Goal: Task Accomplishment & Management: Manage account settings

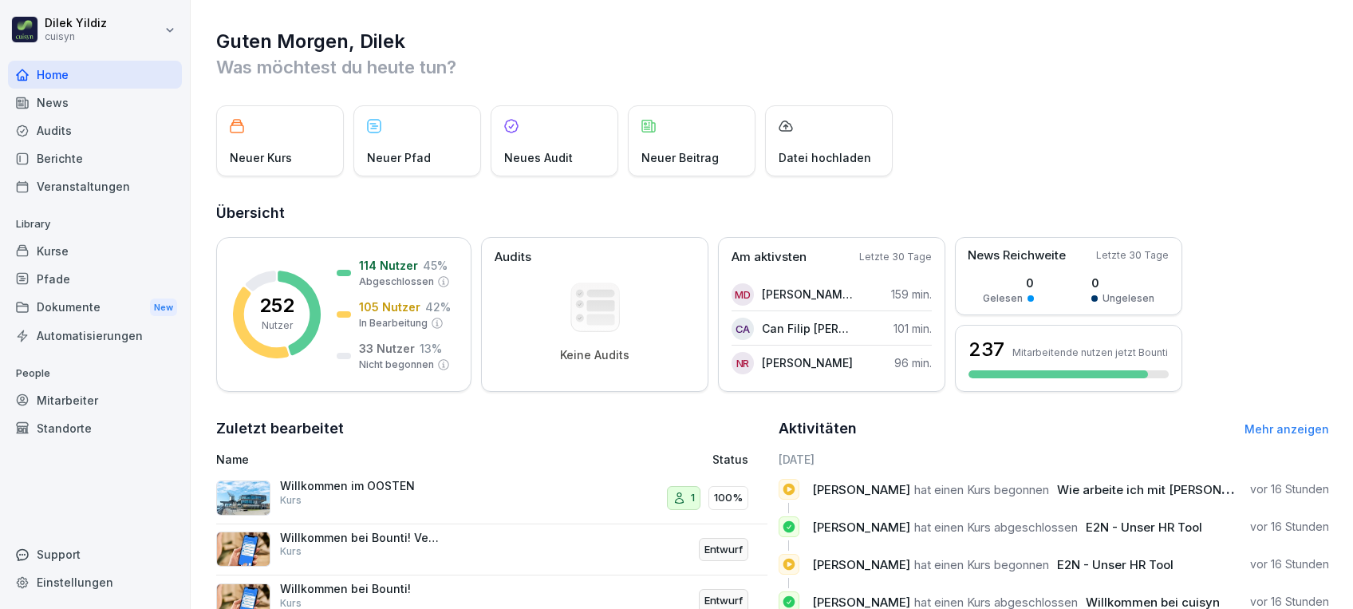
click at [104, 400] on div "Mitarbeiter" at bounding box center [95, 400] width 174 height 28
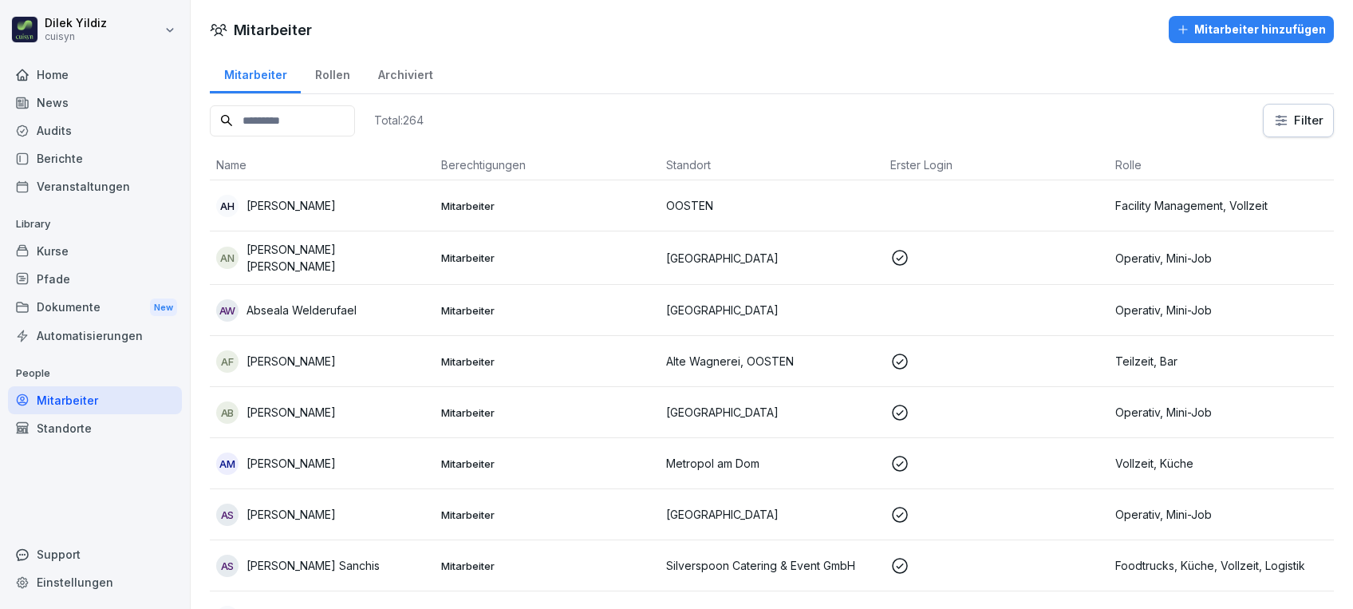
click at [286, 126] on input at bounding box center [282, 120] width 145 height 31
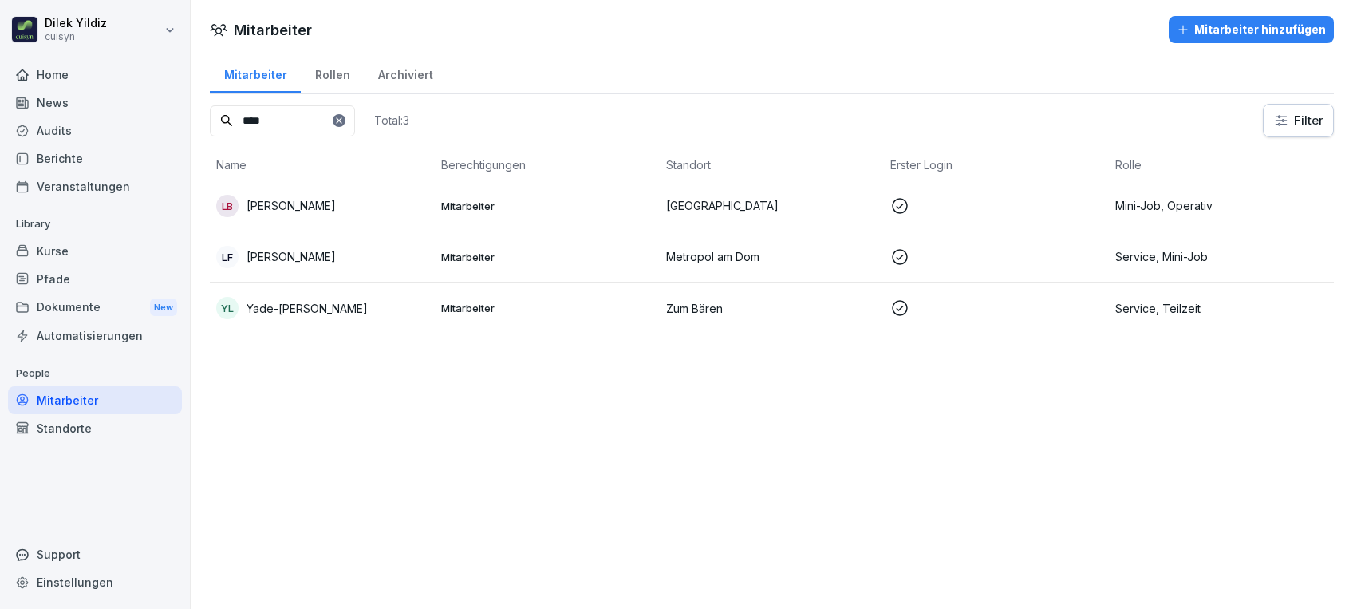
type input "****"
click at [310, 196] on div "LB Lisa Breu" at bounding box center [322, 206] width 212 height 22
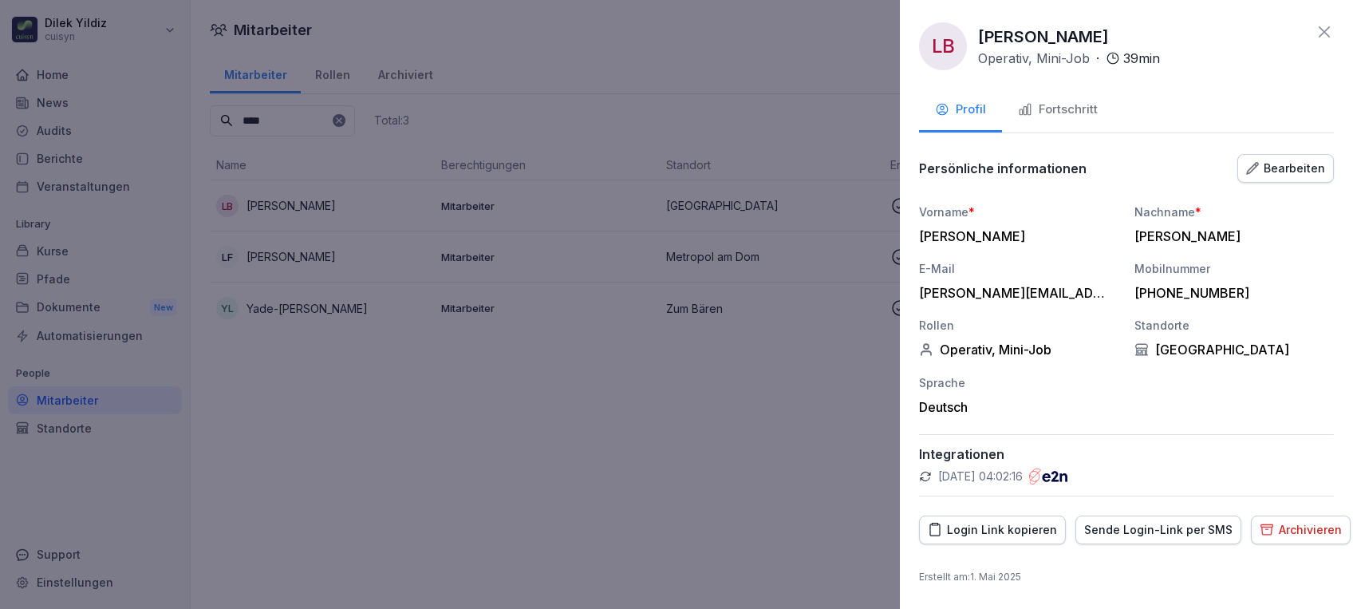
click at [1067, 114] on div "Fortschritt" at bounding box center [1058, 110] width 80 height 18
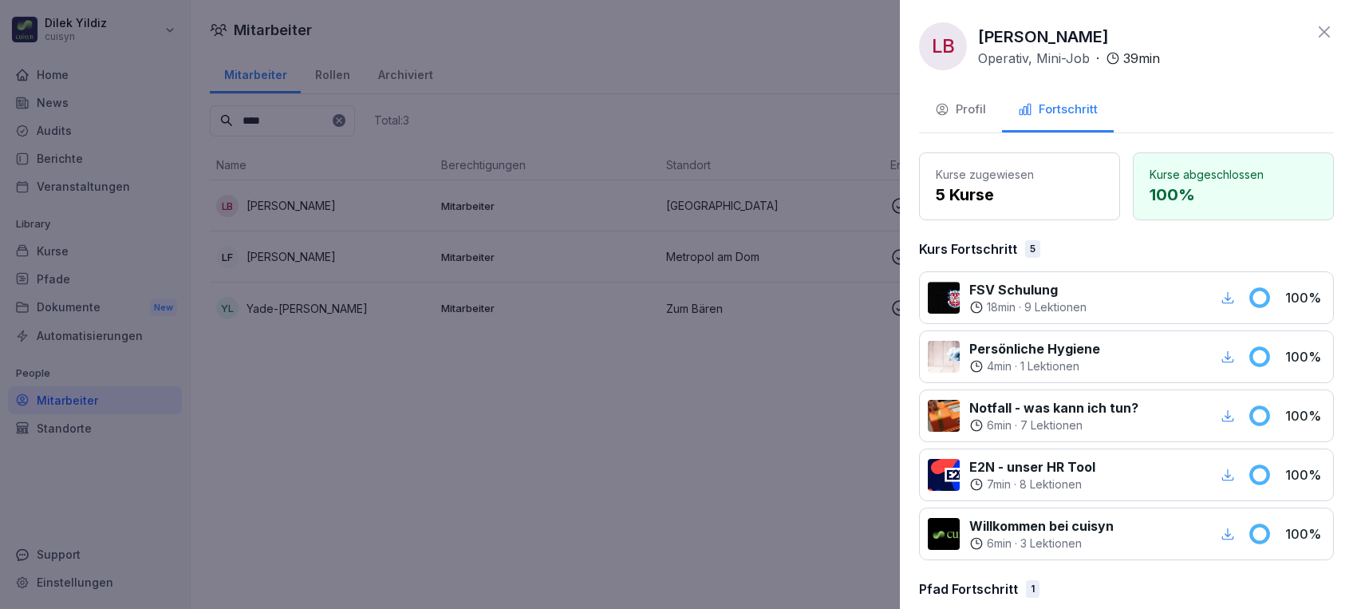
click at [672, 62] on div at bounding box center [676, 304] width 1353 height 609
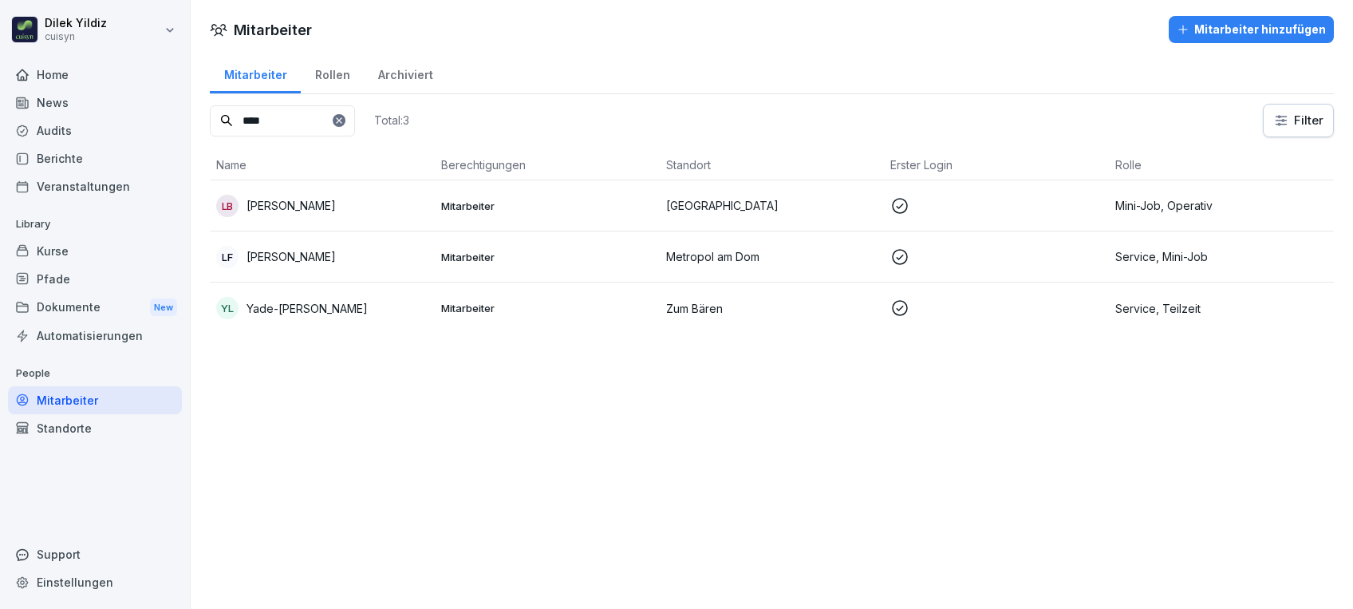
click at [63, 252] on div "Kurse" at bounding box center [95, 251] width 174 height 28
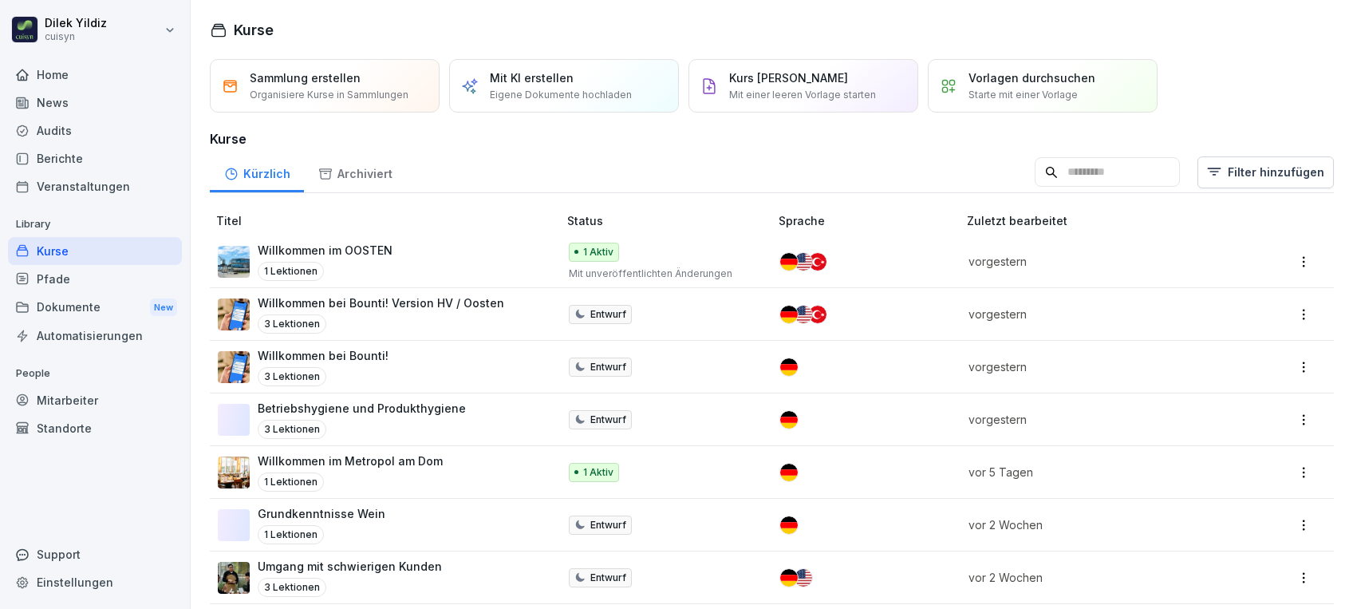
click at [1094, 179] on input at bounding box center [1107, 172] width 145 height 30
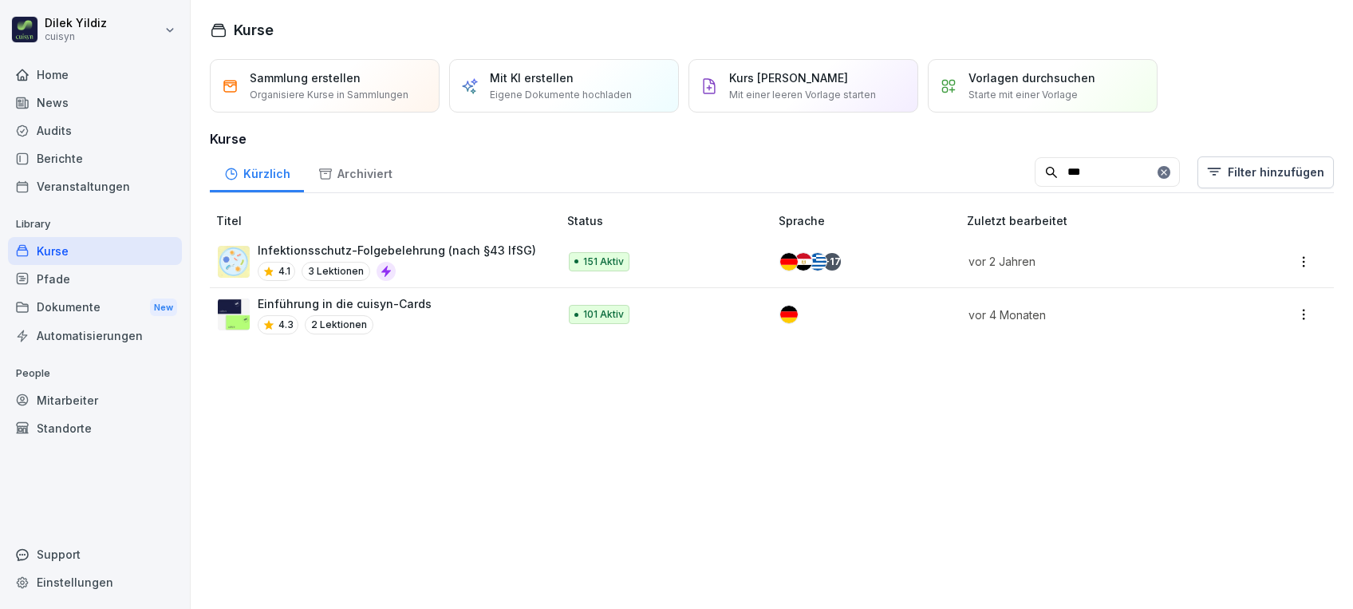
type input "***"
click at [432, 272] on div "4.1 3 Lektionen" at bounding box center [397, 271] width 278 height 19
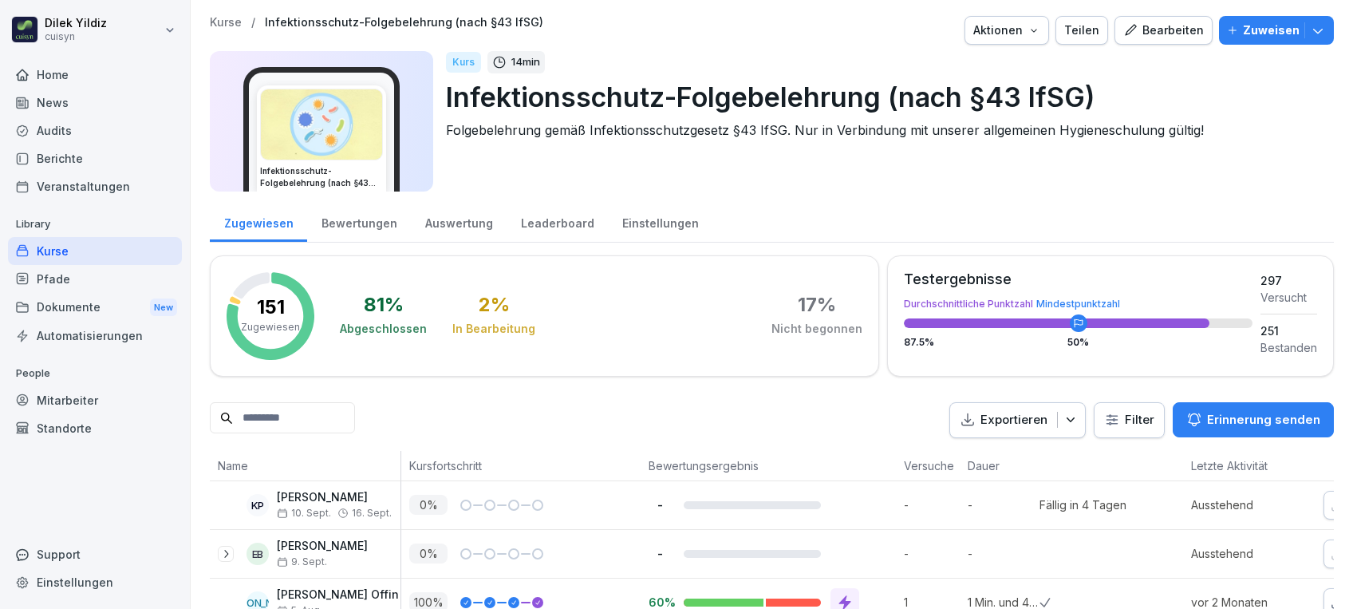
click at [1243, 24] on p "Zuweisen" at bounding box center [1271, 31] width 57 height 18
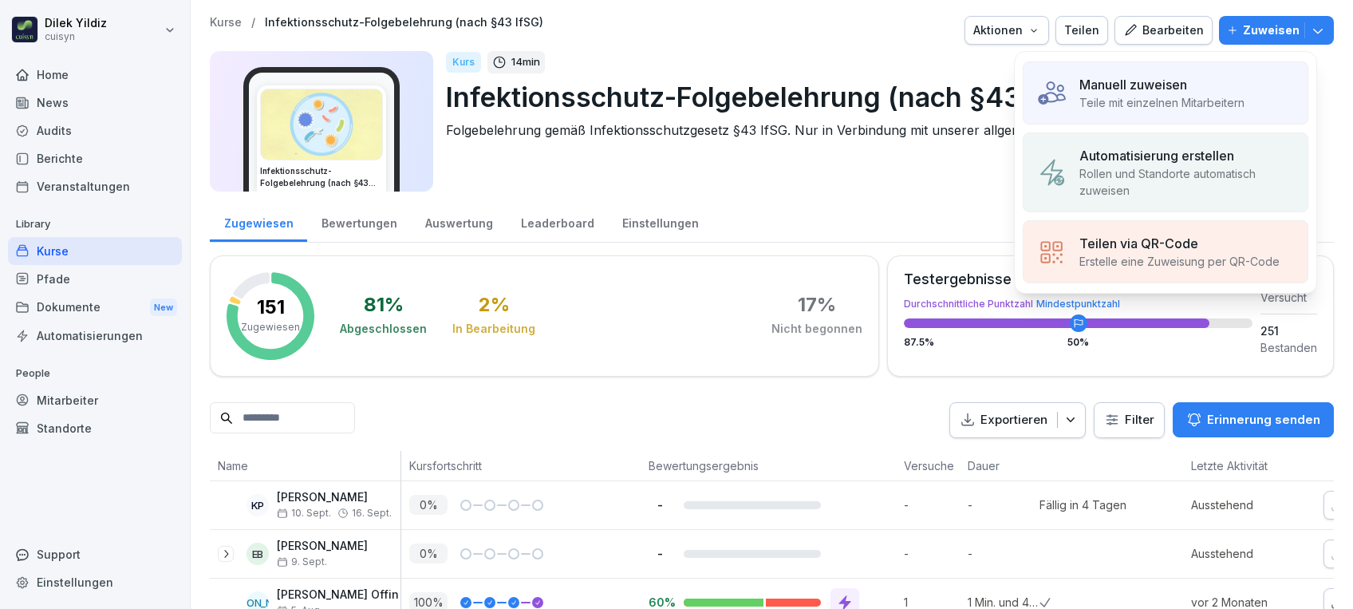
click at [1095, 77] on p "Manuell zuweisen" at bounding box center [1133, 84] width 108 height 19
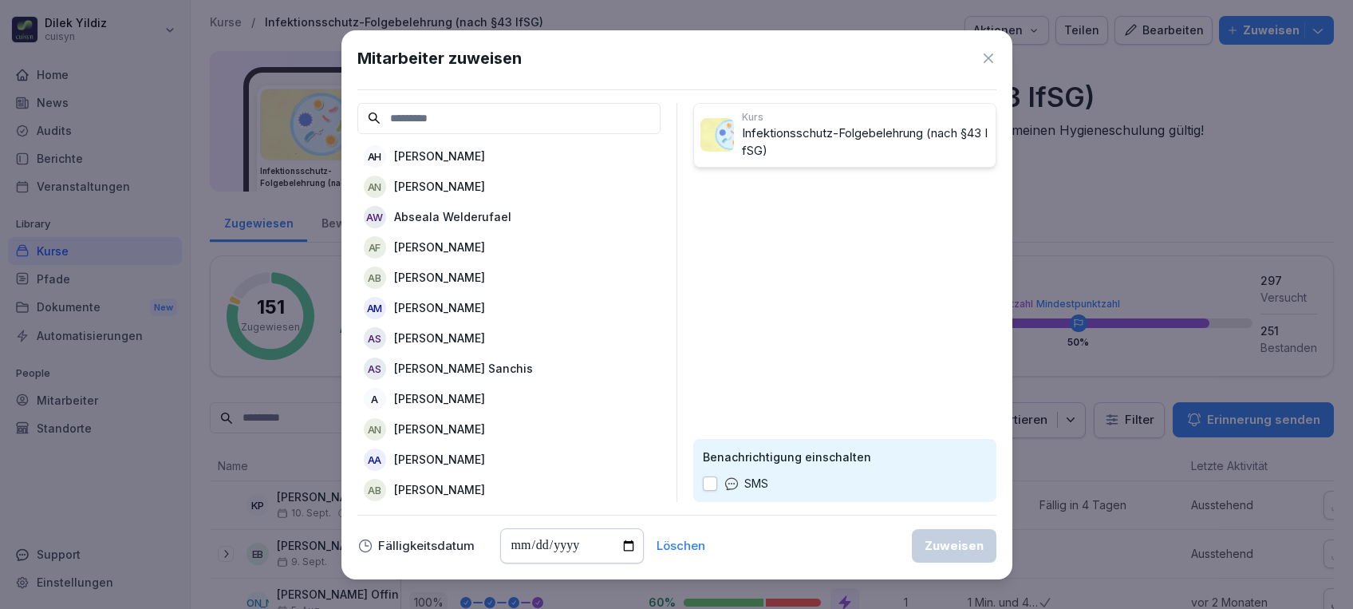
click at [573, 108] on input at bounding box center [508, 118] width 303 height 31
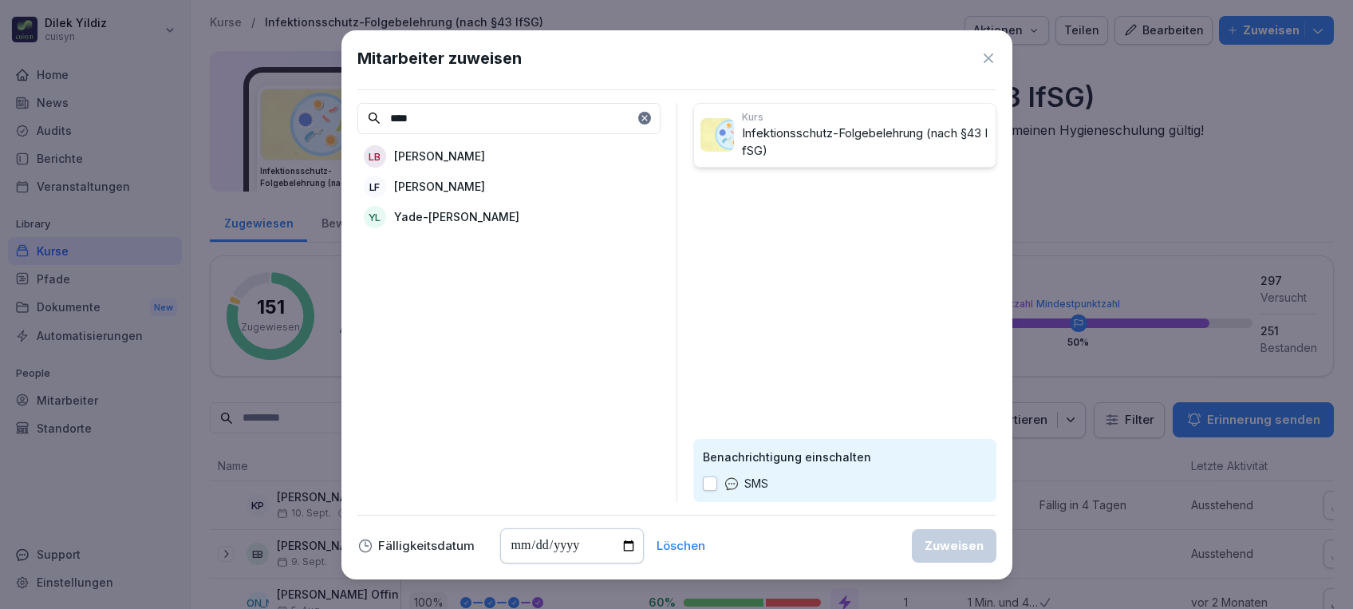
type input "****"
click at [441, 152] on p "[PERSON_NAME]" at bounding box center [439, 156] width 91 height 17
click at [715, 484] on button "button" at bounding box center [710, 483] width 14 height 14
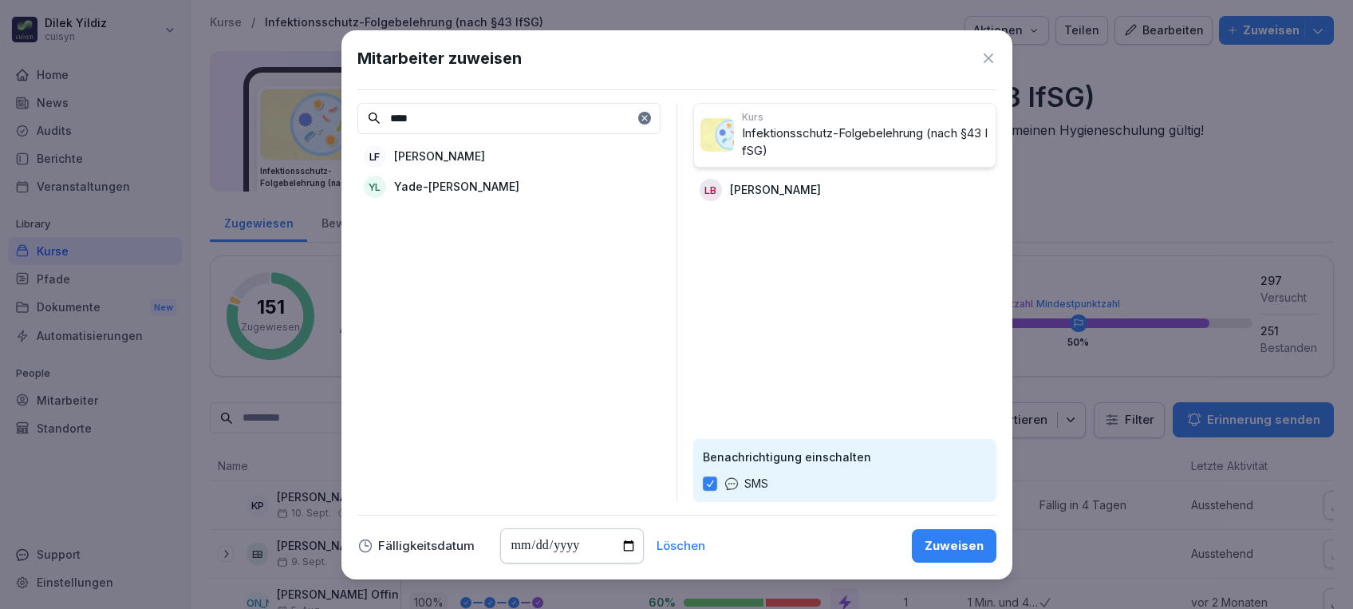
click at [620, 553] on input "date" at bounding box center [572, 545] width 144 height 35
click at [624, 544] on input "date" at bounding box center [572, 545] width 144 height 35
type input "**********"
click at [940, 545] on div "Zuweisen" at bounding box center [953, 546] width 59 height 18
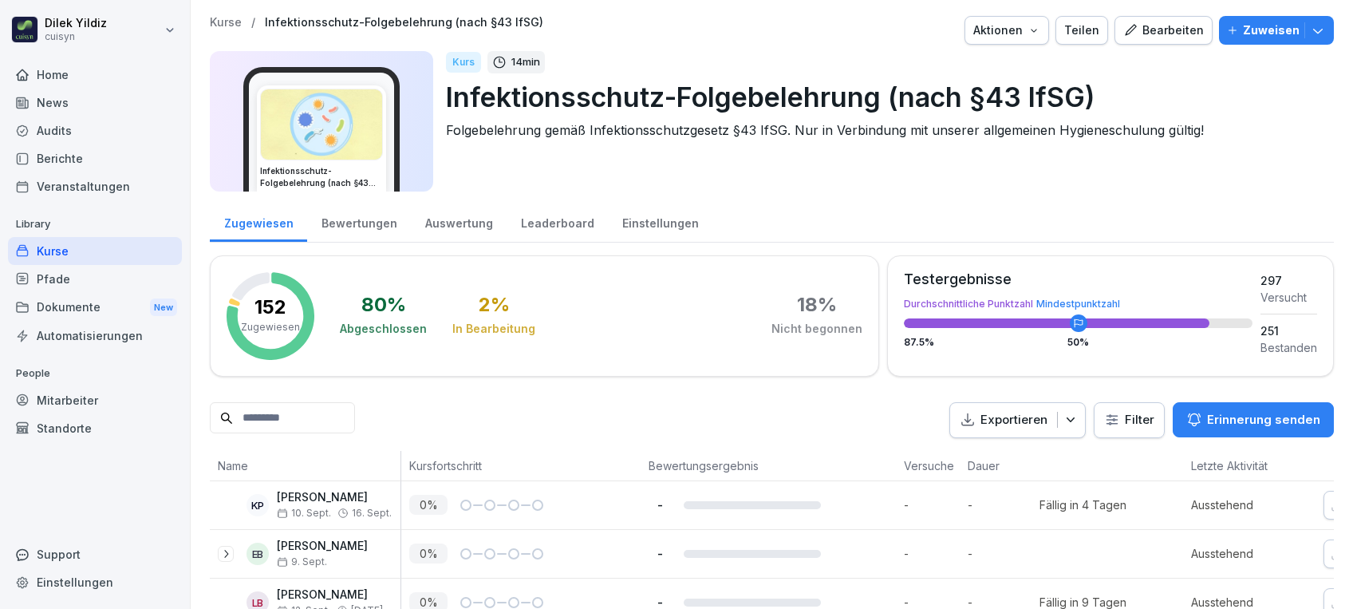
click at [80, 78] on div "Home" at bounding box center [95, 75] width 174 height 28
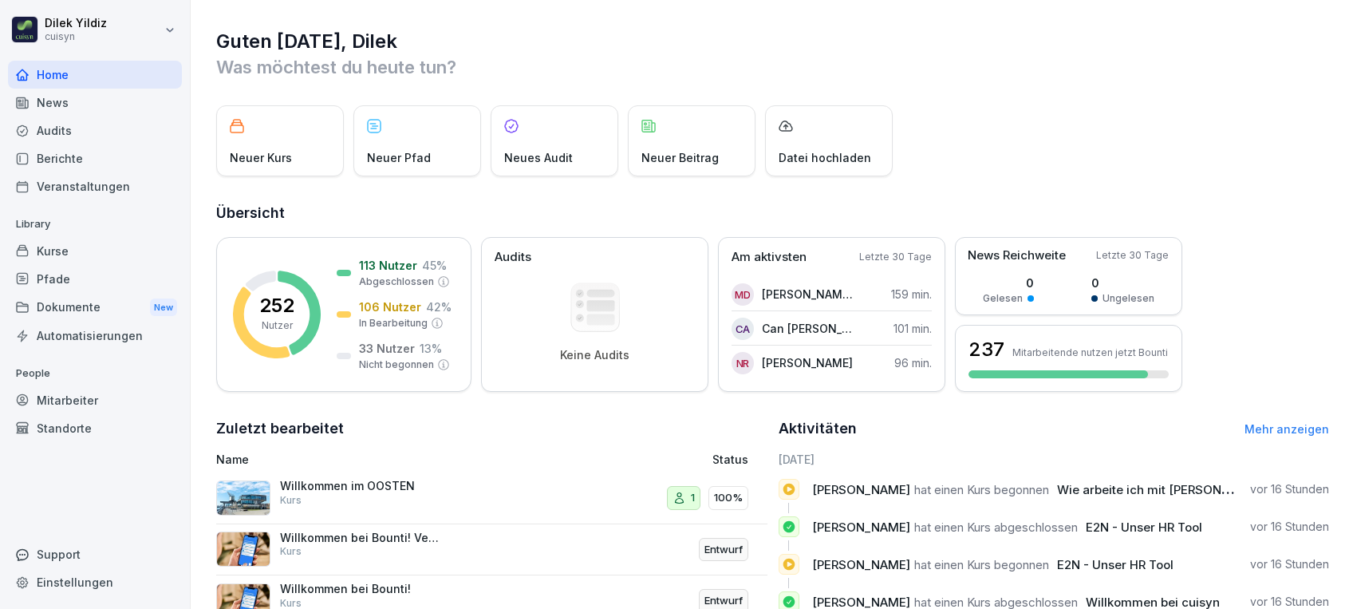
click at [1260, 424] on link "Mehr anzeigen" at bounding box center [1286, 429] width 85 height 14
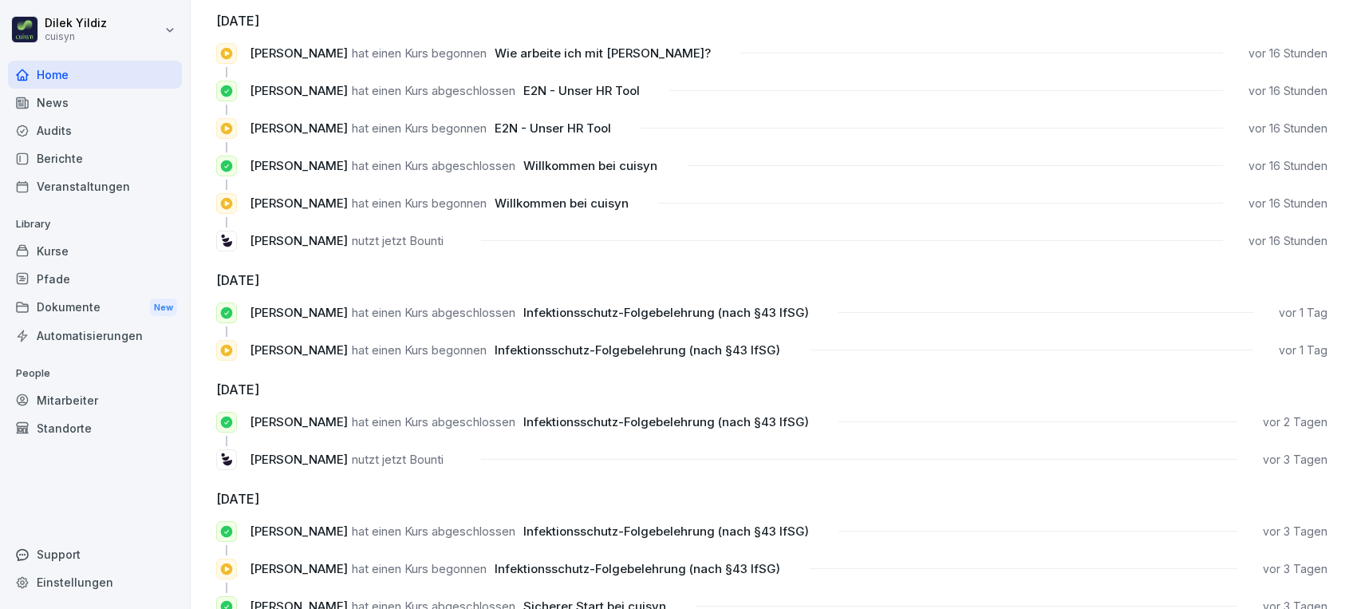
scroll to position [89, 0]
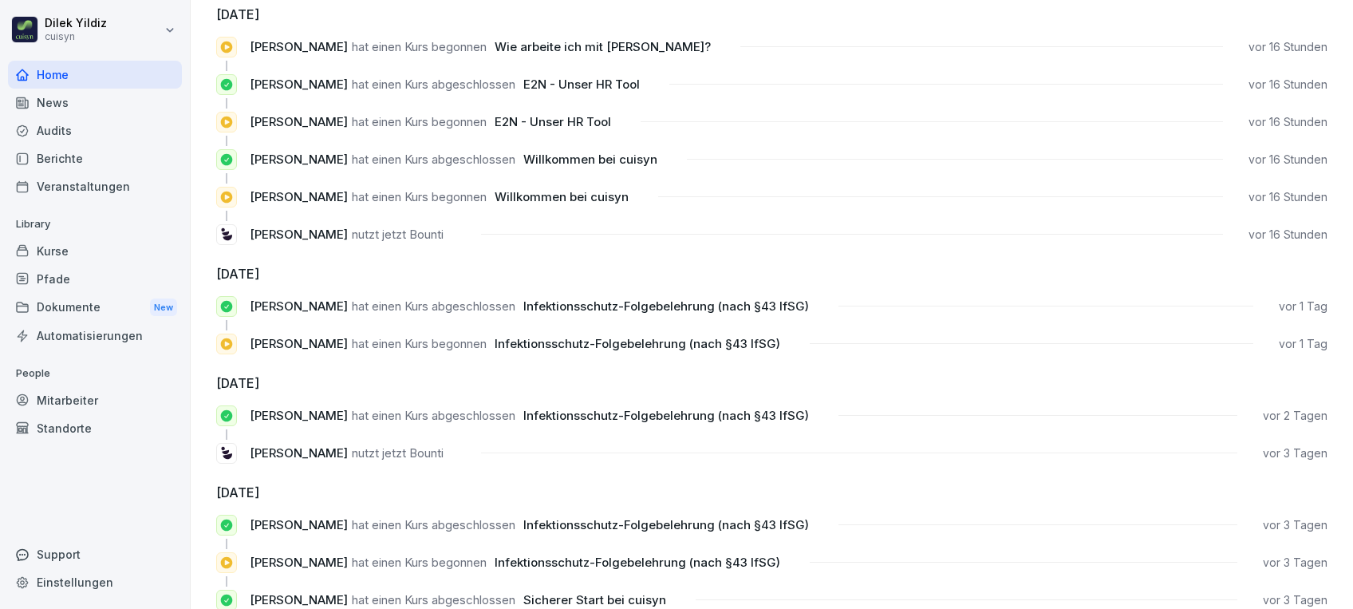
click at [57, 240] on div "Kurse" at bounding box center [95, 251] width 174 height 28
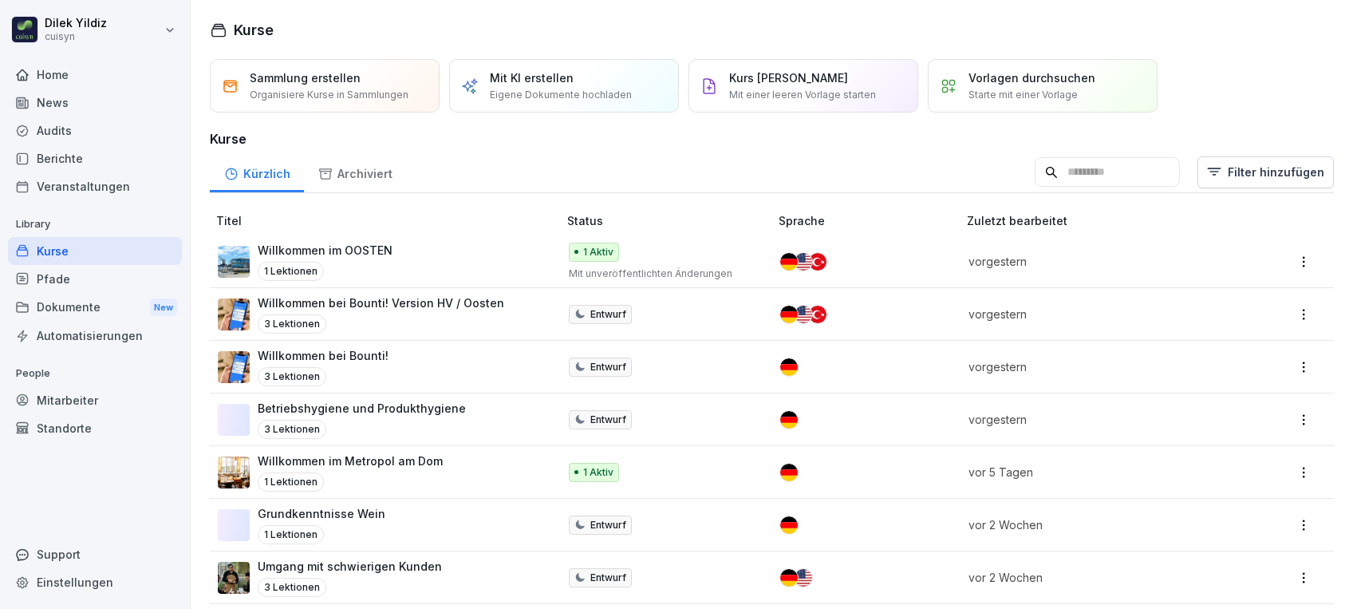
click at [72, 401] on div "Mitarbeiter" at bounding box center [95, 400] width 174 height 28
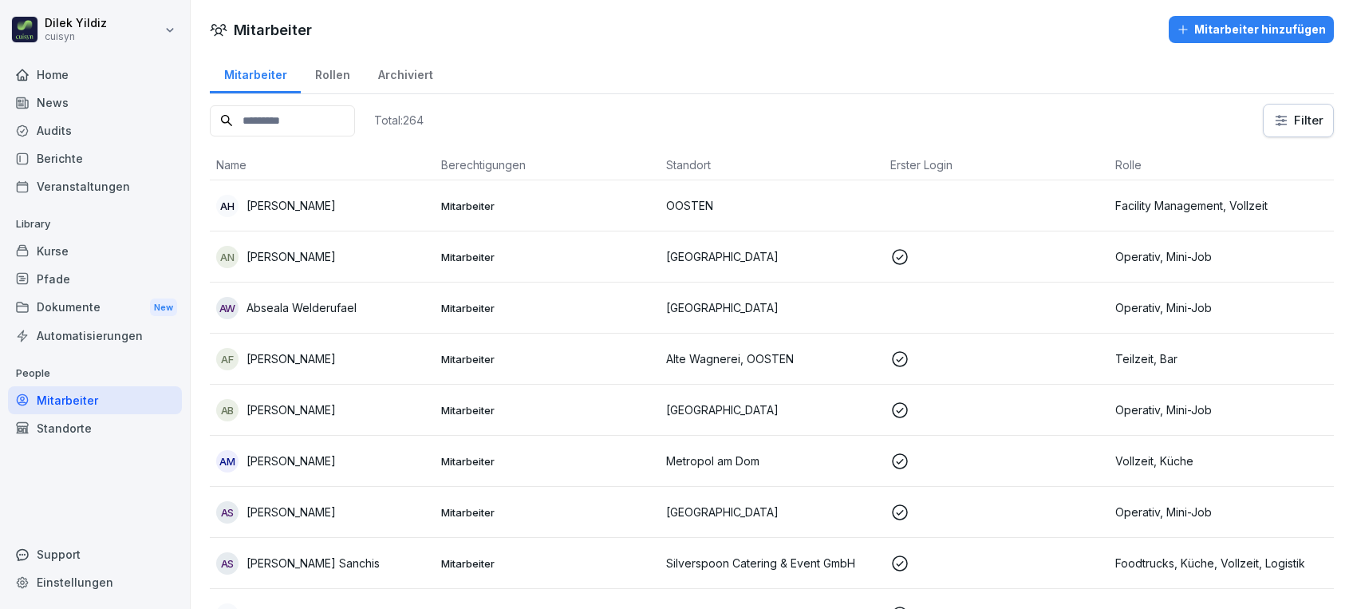
click at [325, 120] on input at bounding box center [282, 120] width 145 height 31
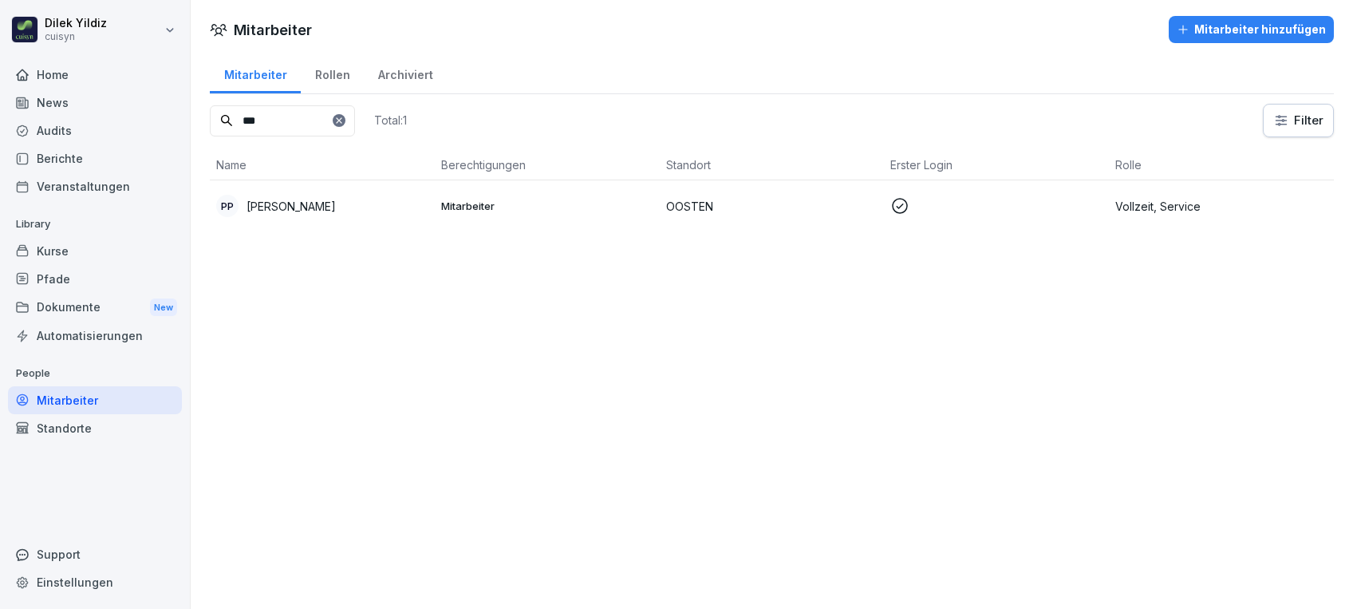
click at [322, 207] on p "[PERSON_NAME]" at bounding box center [290, 206] width 89 height 17
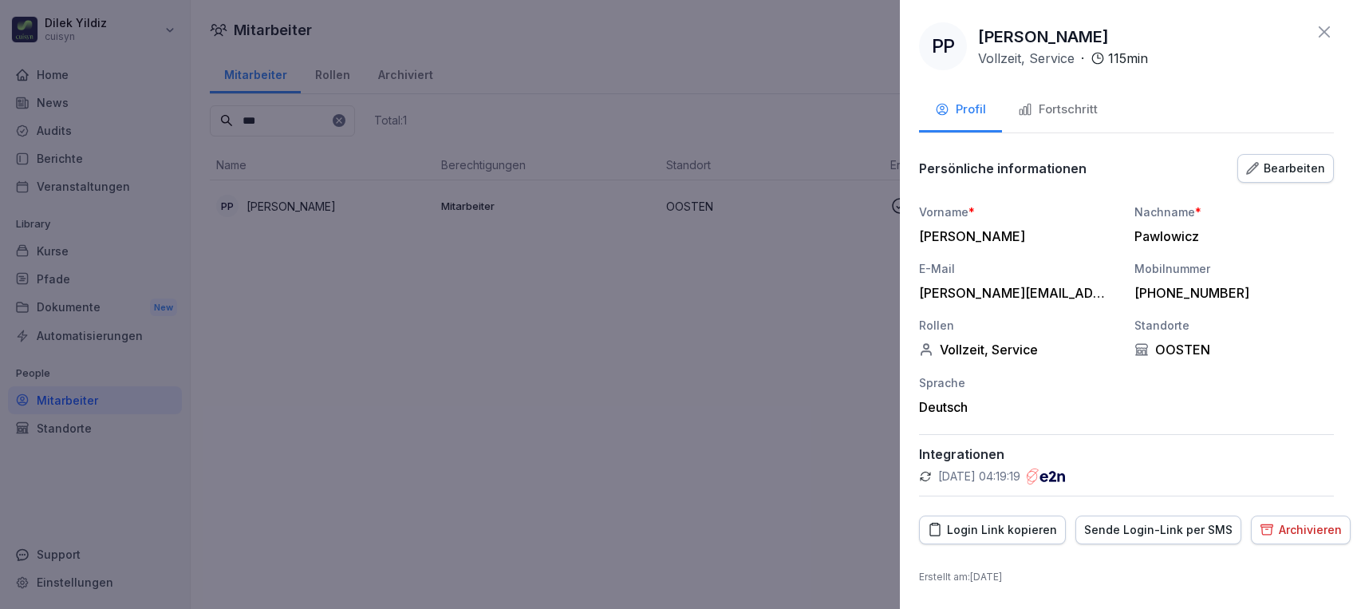
click at [1061, 98] on button "Fortschritt" at bounding box center [1058, 110] width 112 height 43
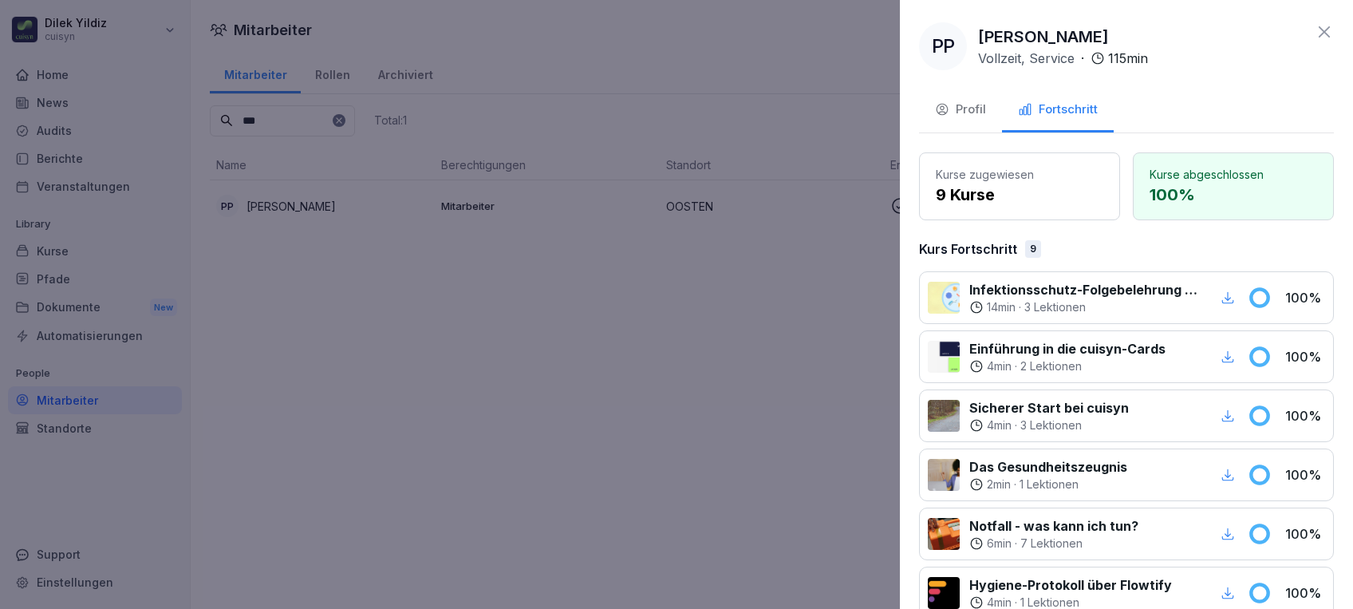
click at [1220, 297] on icon "button" at bounding box center [1227, 297] width 14 height 14
click at [1315, 39] on icon at bounding box center [1324, 31] width 19 height 19
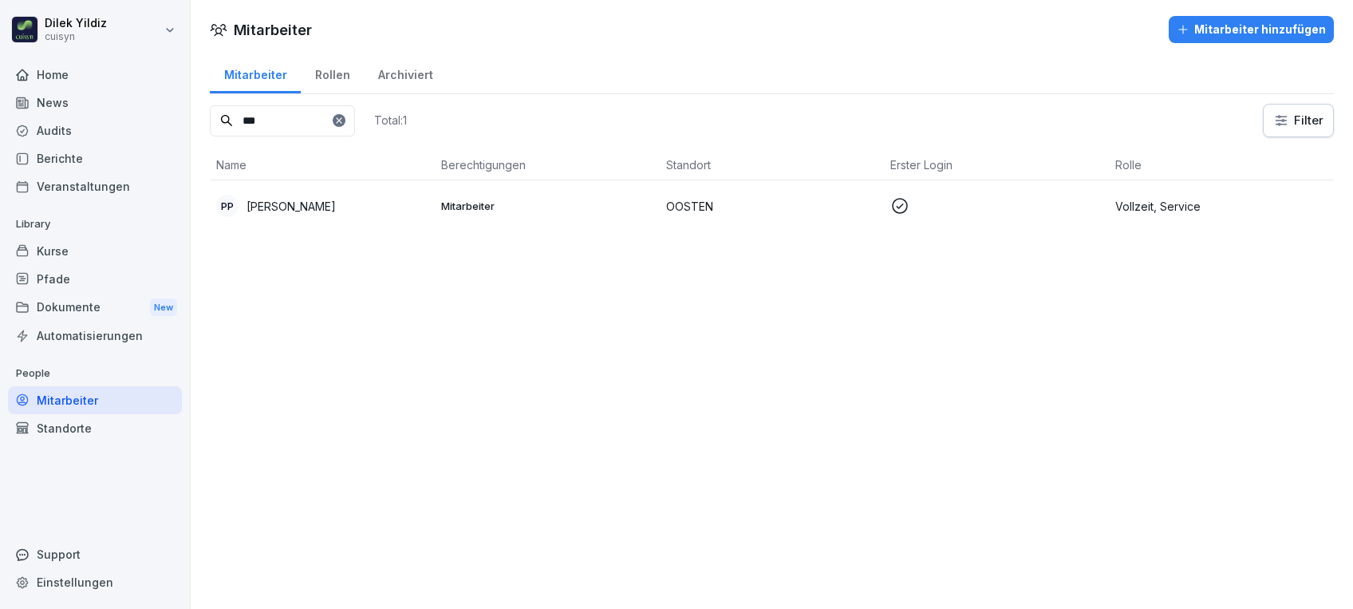
click at [286, 122] on input "***" at bounding box center [282, 120] width 145 height 31
type input "*"
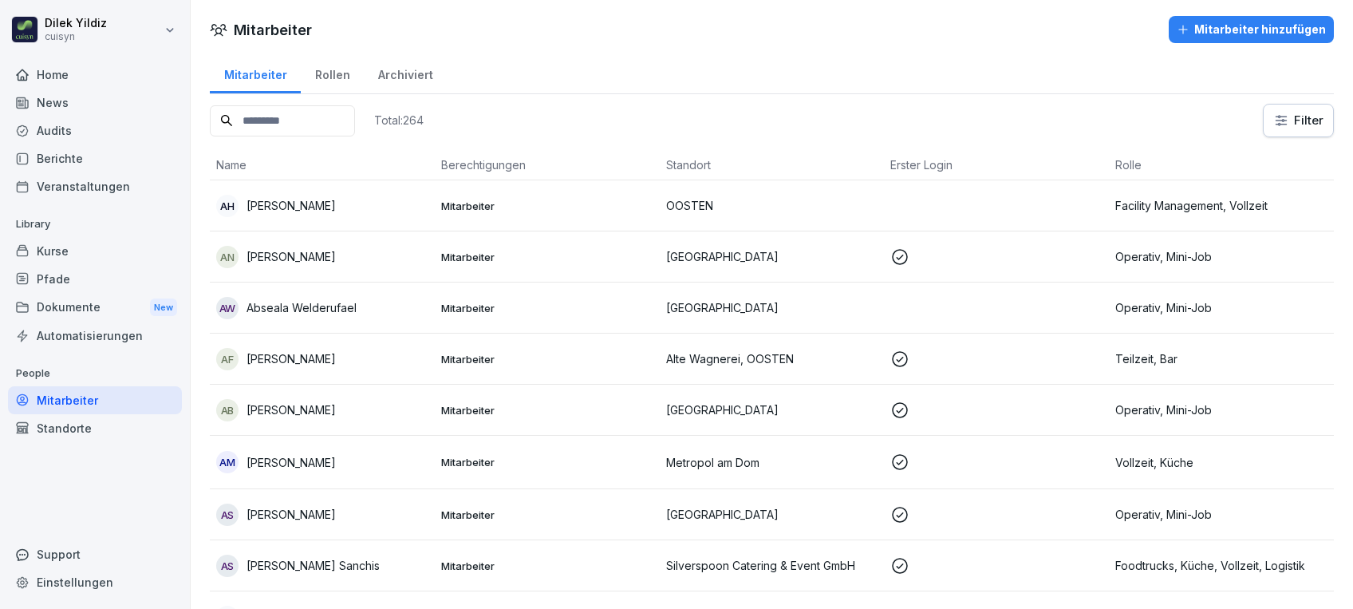
click at [63, 242] on div "Kurse" at bounding box center [95, 251] width 174 height 28
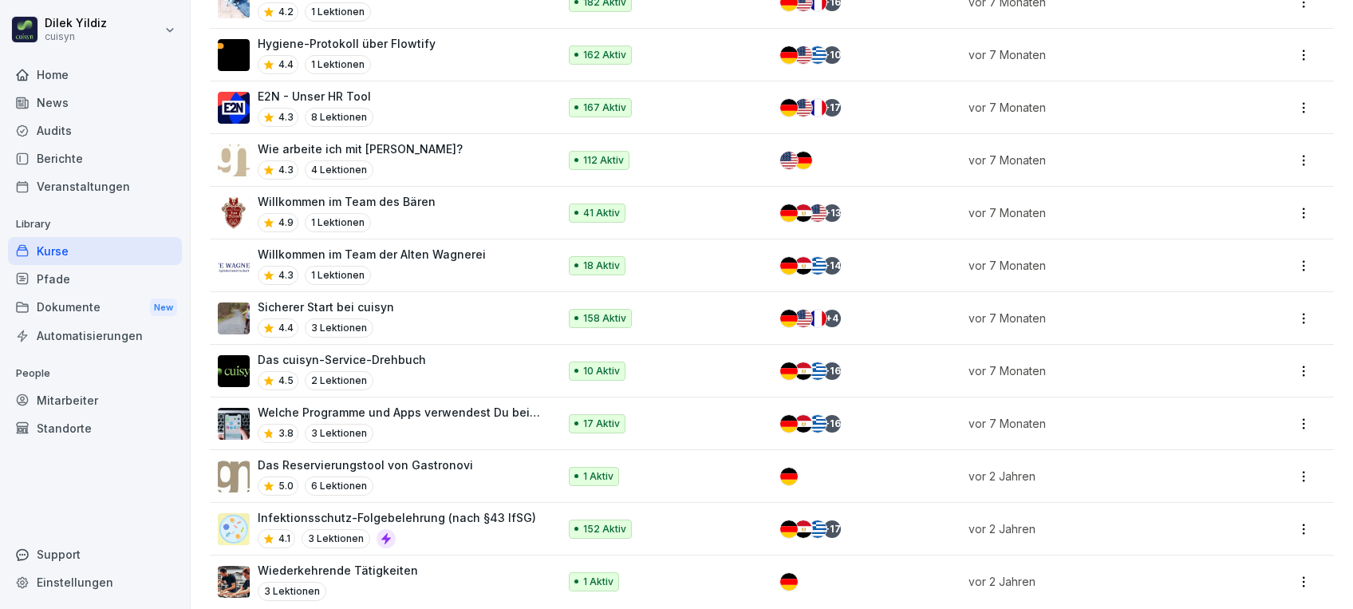
scroll to position [1287, 0]
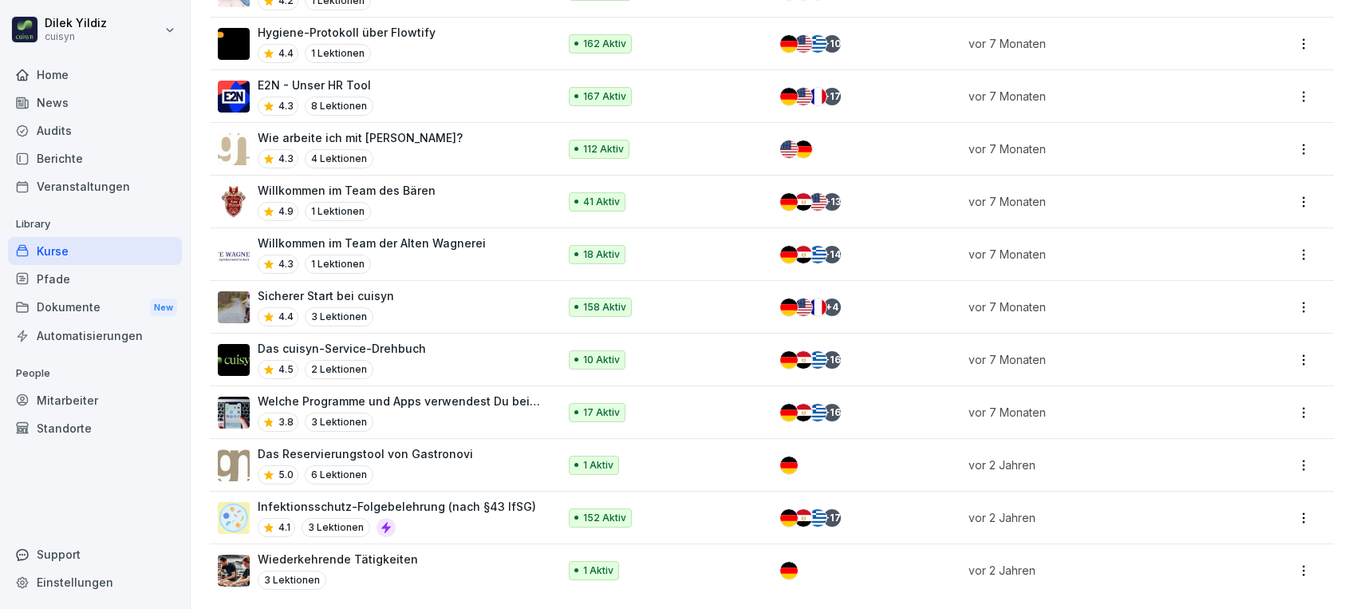
click at [444, 518] on div "4.1 3 Lektionen" at bounding box center [397, 527] width 278 height 19
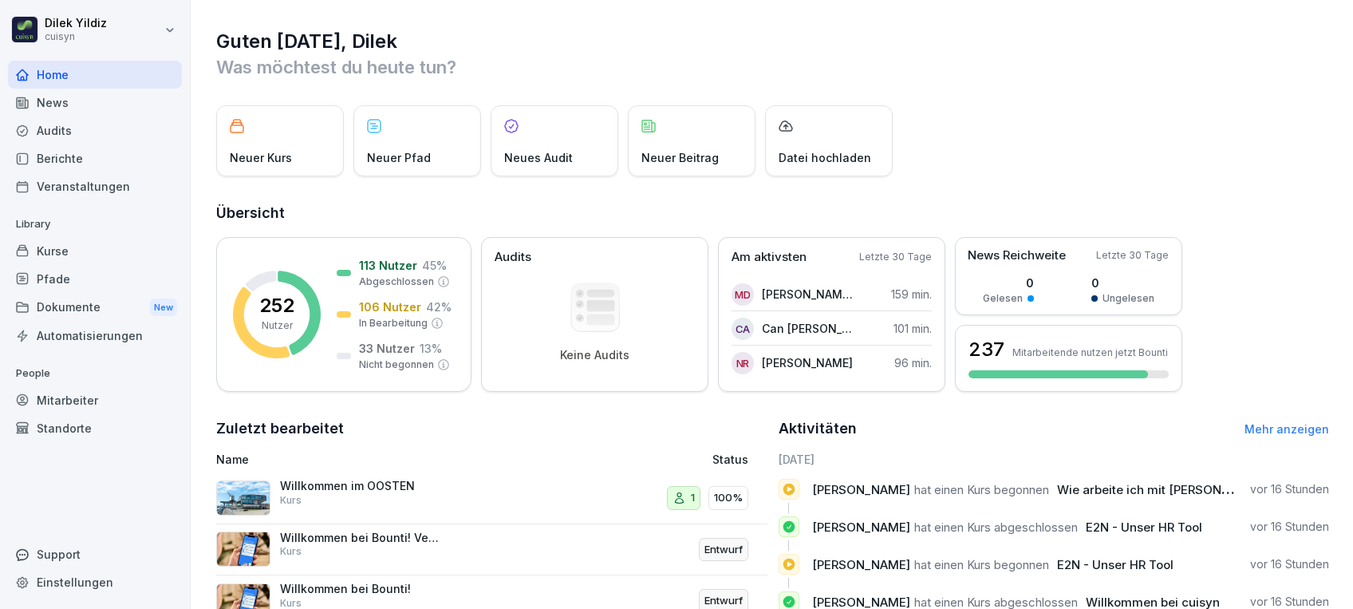
click at [64, 250] on div "Kurse" at bounding box center [95, 251] width 174 height 28
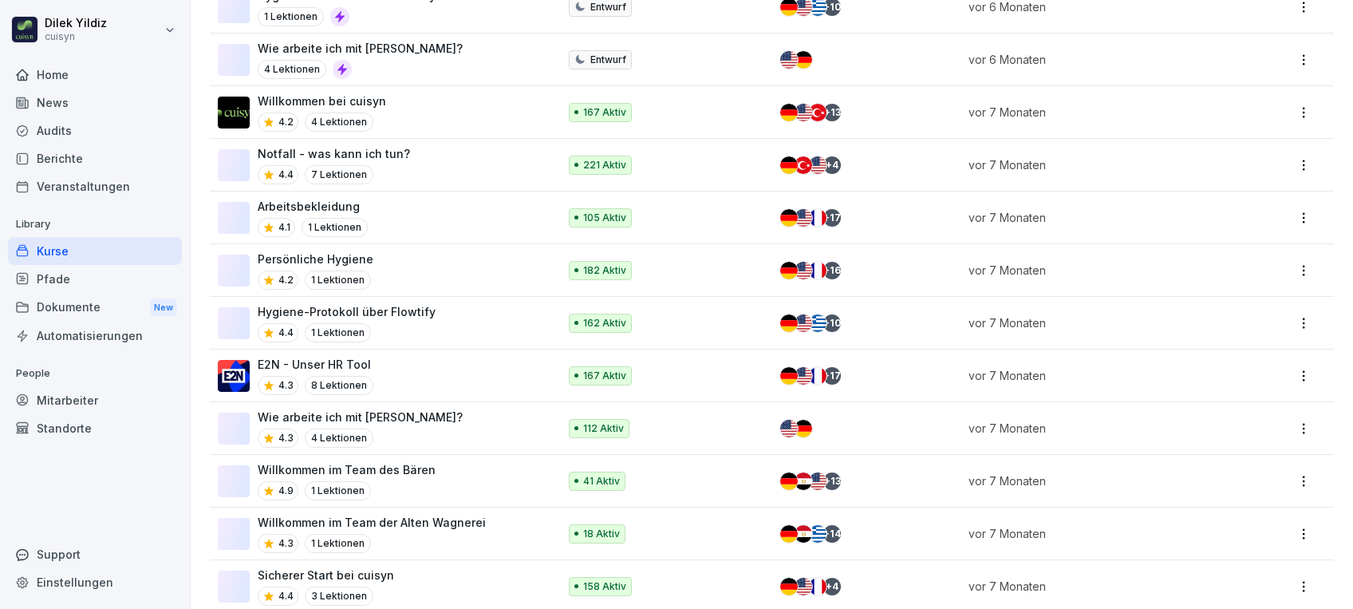
scroll to position [1287, 0]
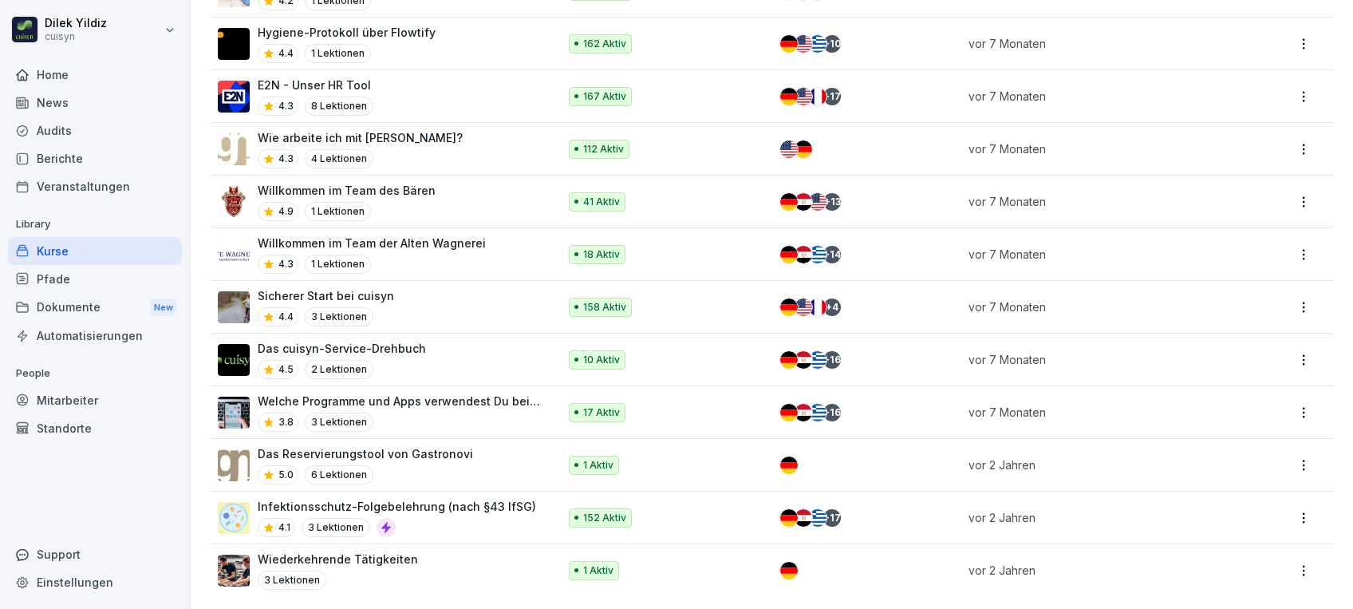
click at [402, 498] on p "Infektionsschutz-Folgebelehrung (nach §43 IfSG)" at bounding box center [397, 506] width 278 height 17
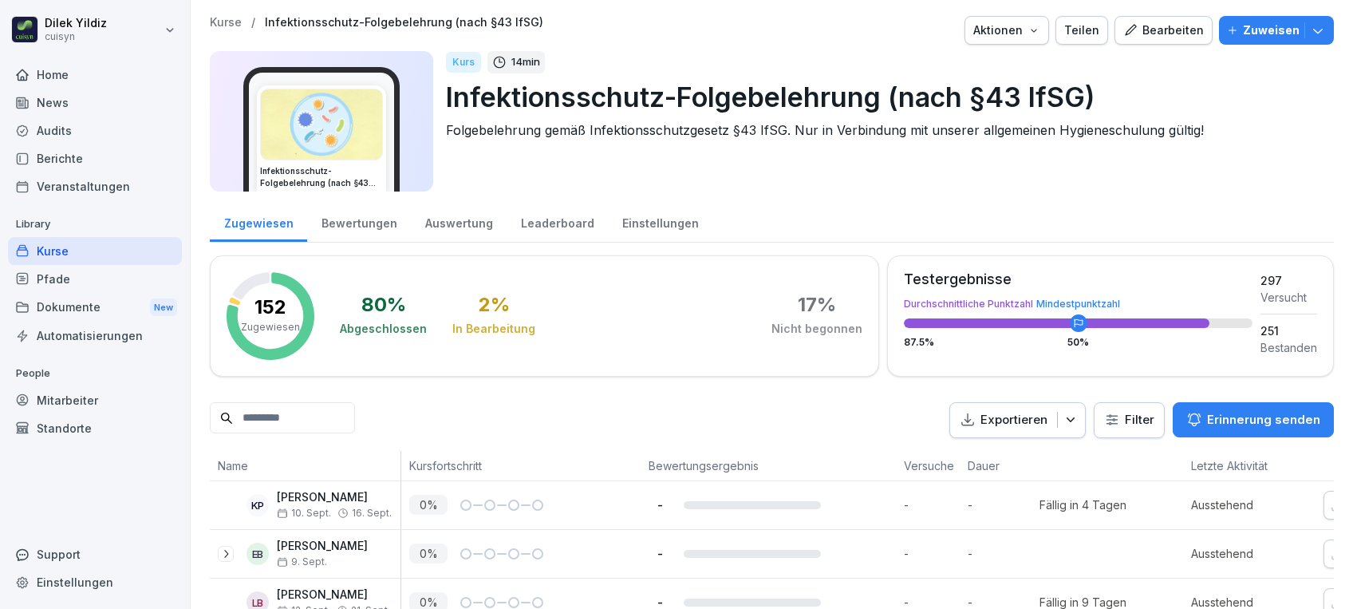
click at [1270, 36] on p "Zuweisen" at bounding box center [1271, 31] width 57 height 18
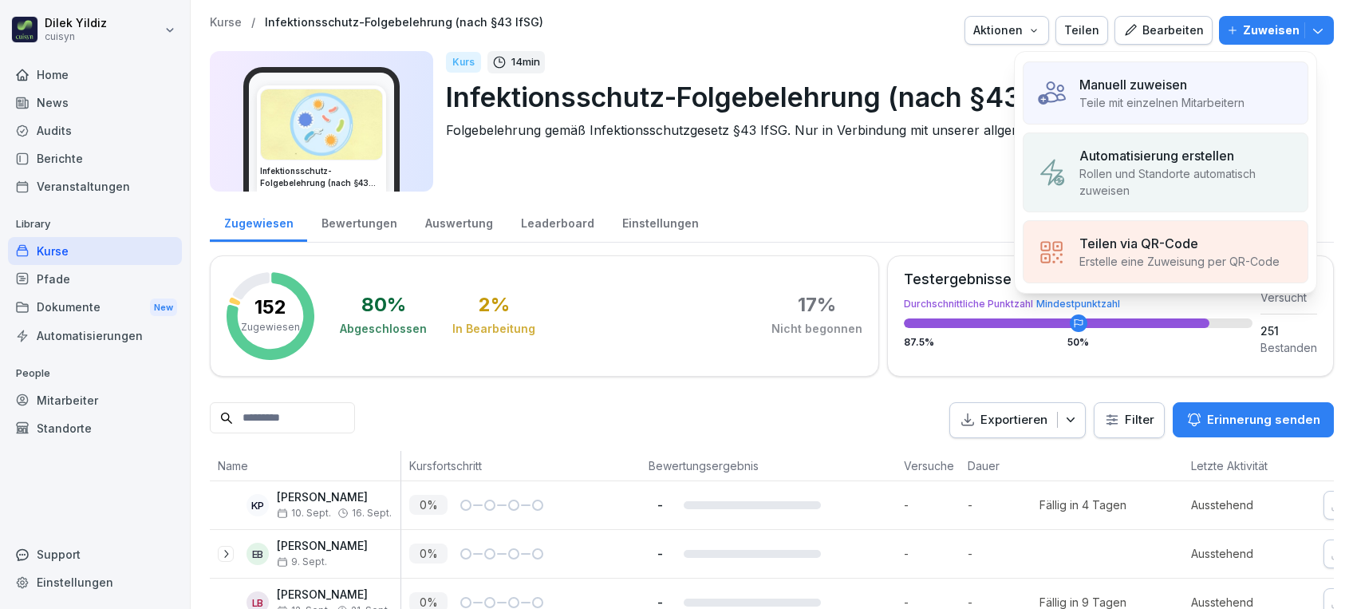
click at [1125, 94] on p "Teile mit einzelnen Mitarbeitern" at bounding box center [1161, 102] width 165 height 17
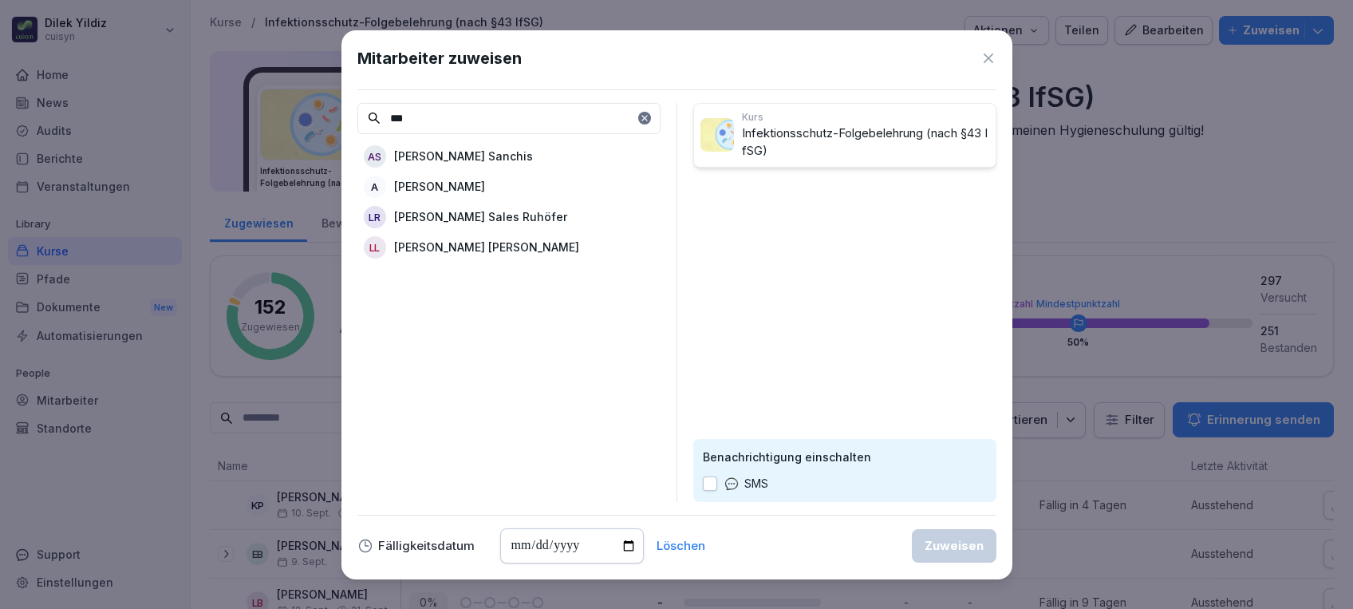
type input "***"
click at [507, 160] on p "[PERSON_NAME] Sanchis" at bounding box center [463, 156] width 139 height 17
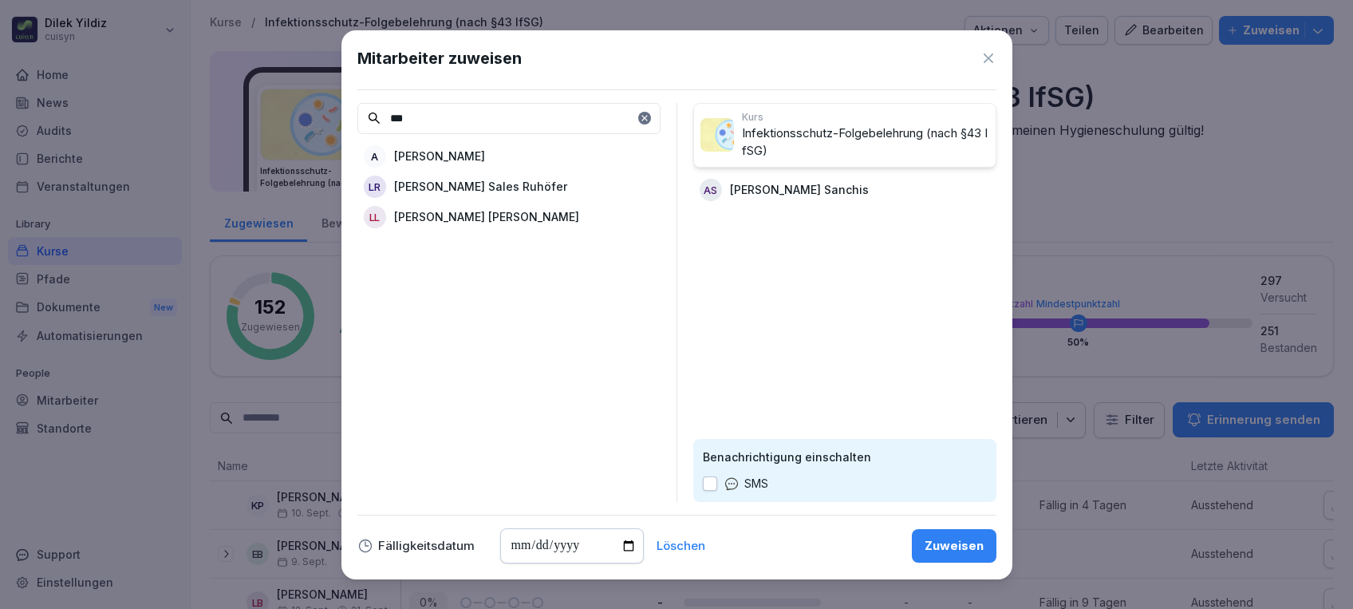
click at [717, 484] on div "SMS" at bounding box center [735, 484] width 65 height 18
click at [703, 482] on button "button" at bounding box center [710, 483] width 14 height 14
click at [627, 550] on input "date" at bounding box center [572, 545] width 144 height 35
type input "**********"
click at [956, 547] on div "Zuweisen" at bounding box center [953, 546] width 59 height 18
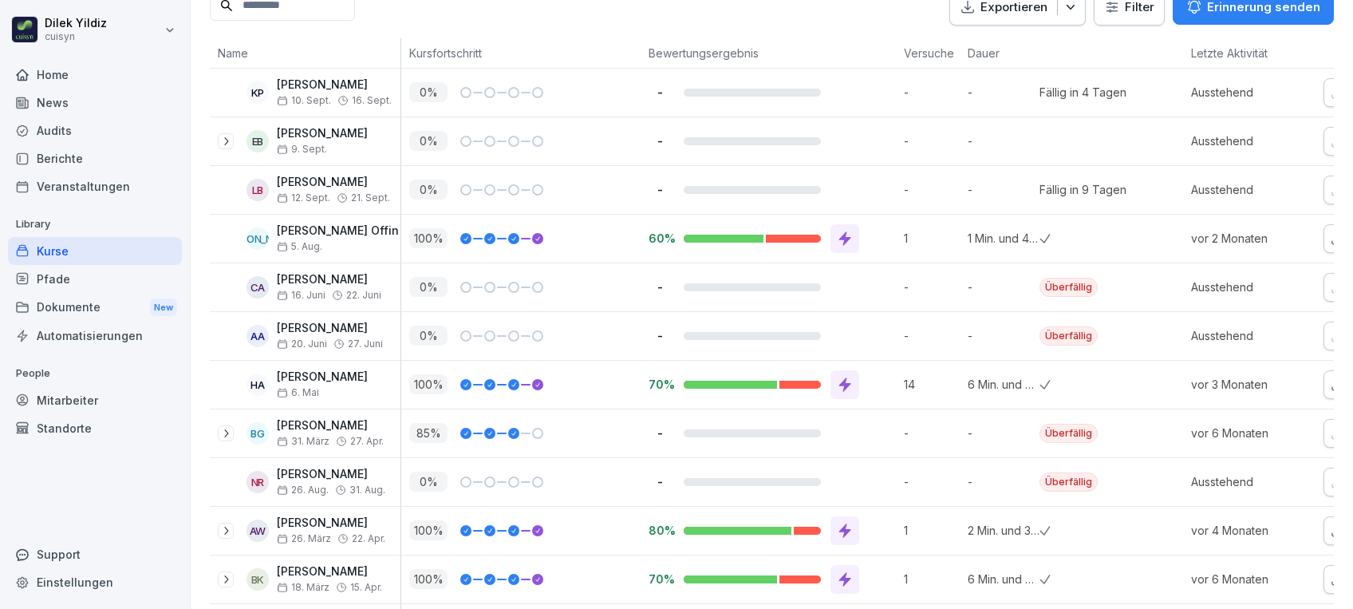
scroll to position [72, 0]
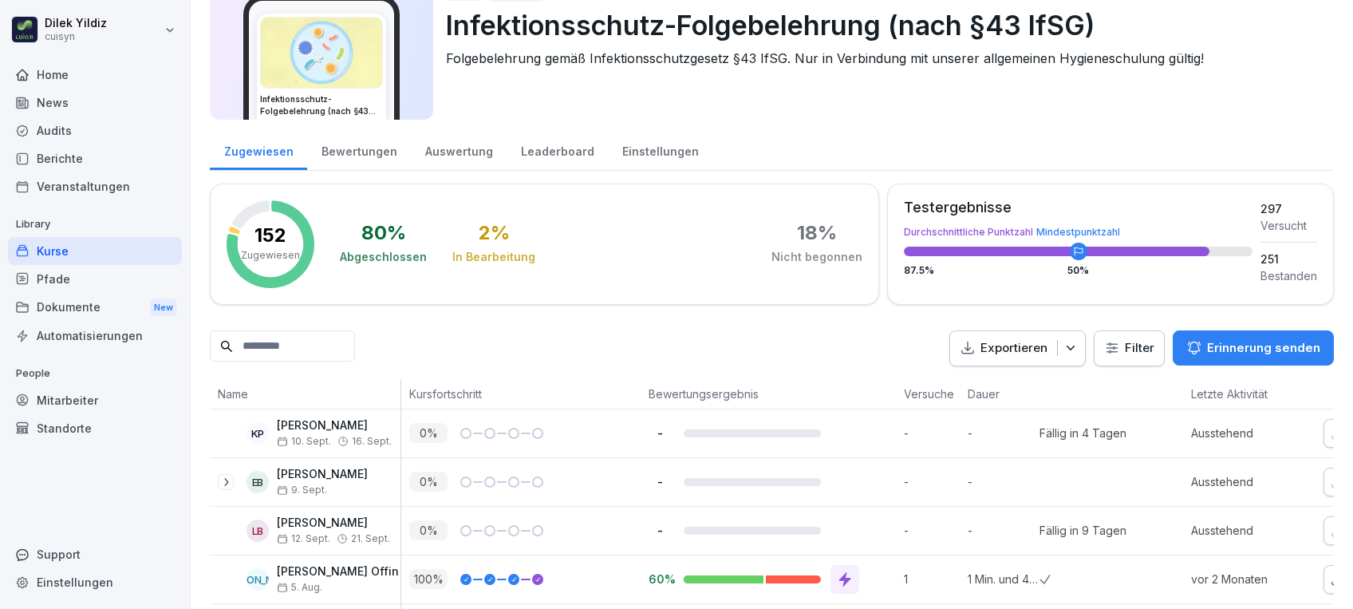
click at [1242, 346] on p "Erinnerung senden" at bounding box center [1263, 348] width 113 height 18
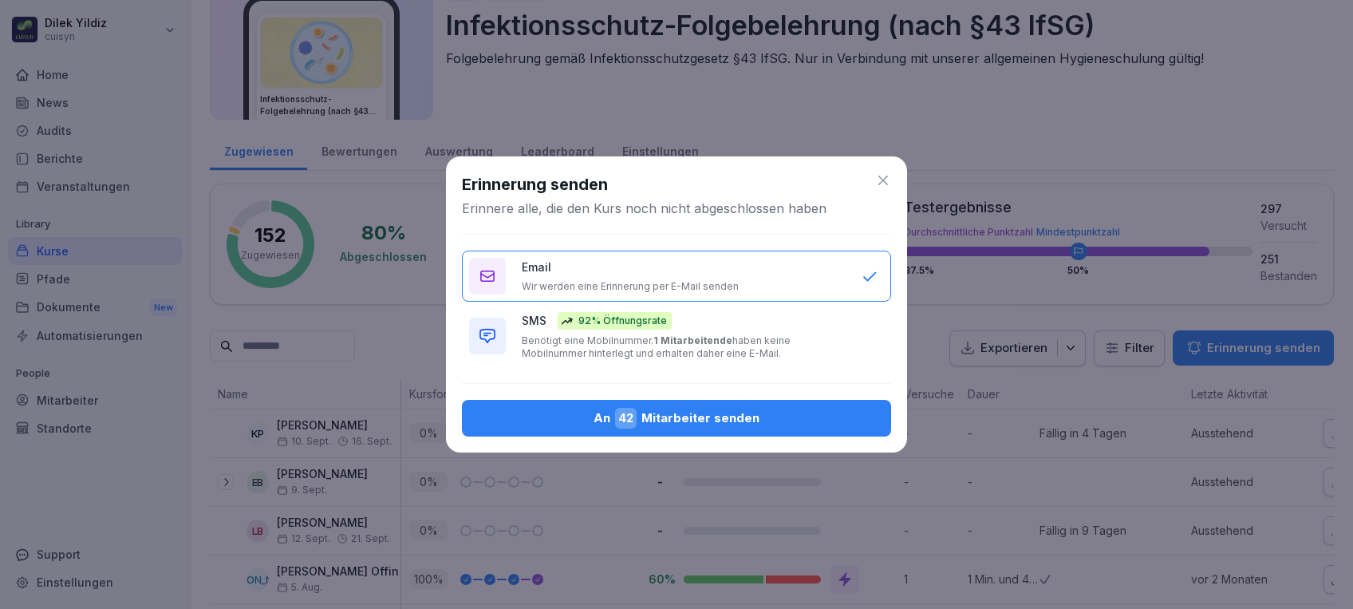
click at [885, 175] on icon at bounding box center [883, 180] width 16 height 16
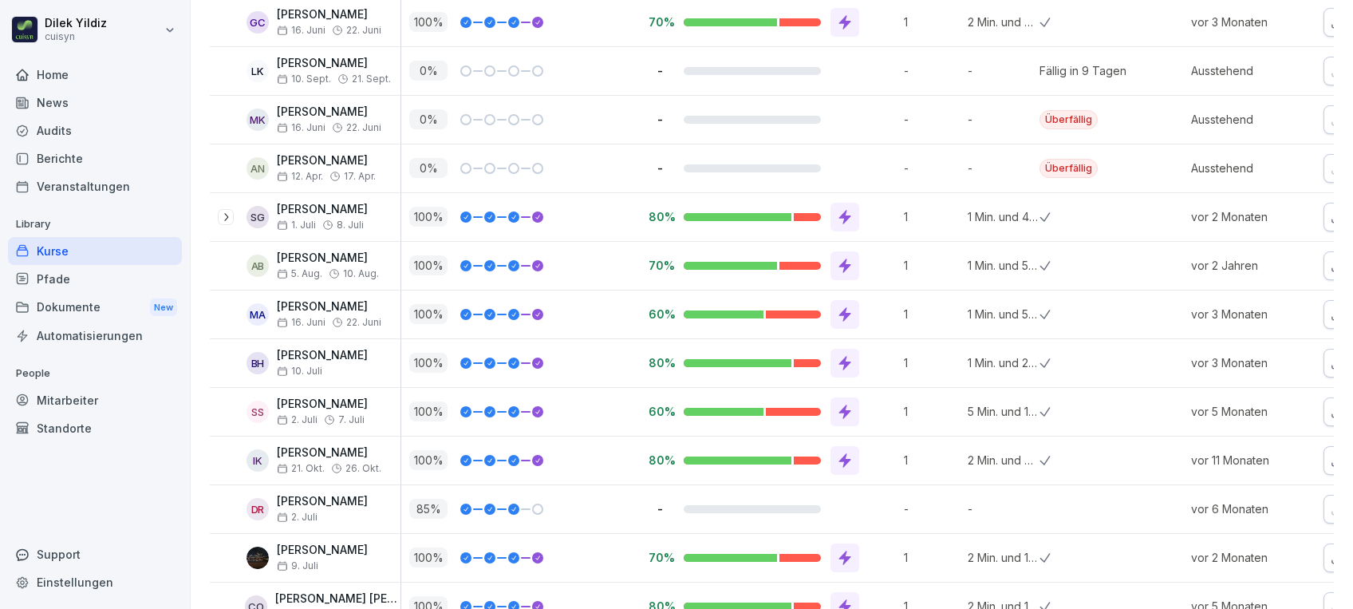
scroll to position [6982, 0]
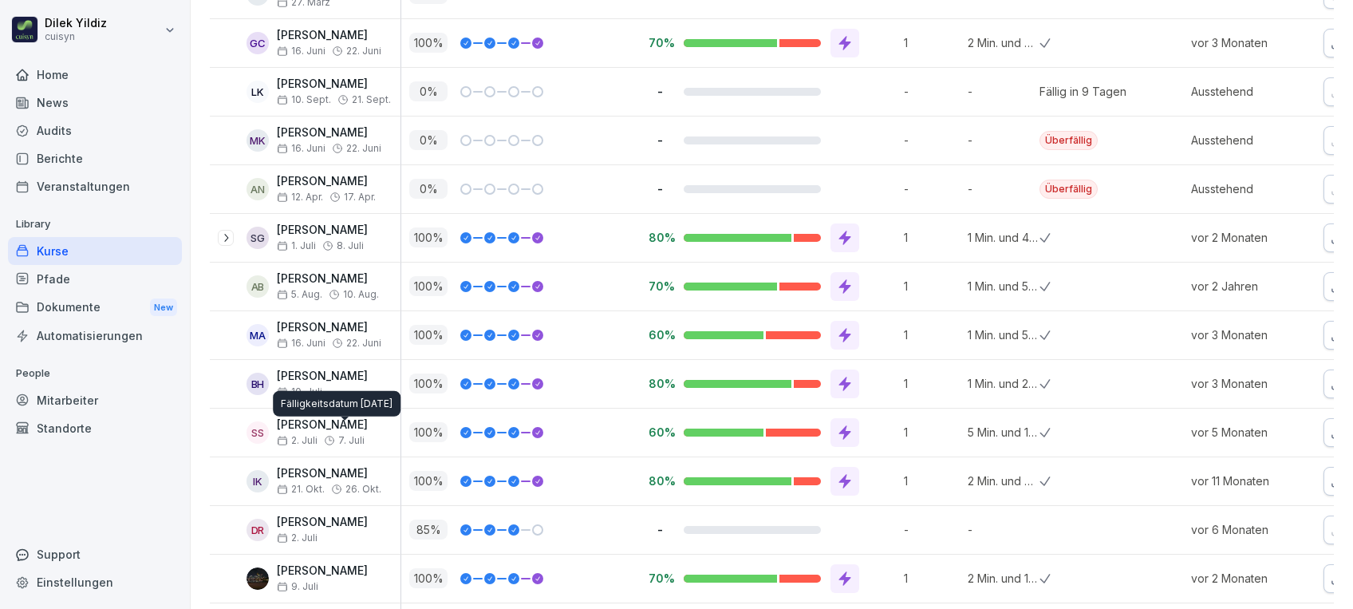
click at [322, 415] on div "Fälligkeitsdatum 7. Juli 2024 Fälligkeitsdatum 7. Juli 2024" at bounding box center [337, 404] width 128 height 26
click at [81, 398] on div "Mitarbeiter" at bounding box center [95, 400] width 174 height 28
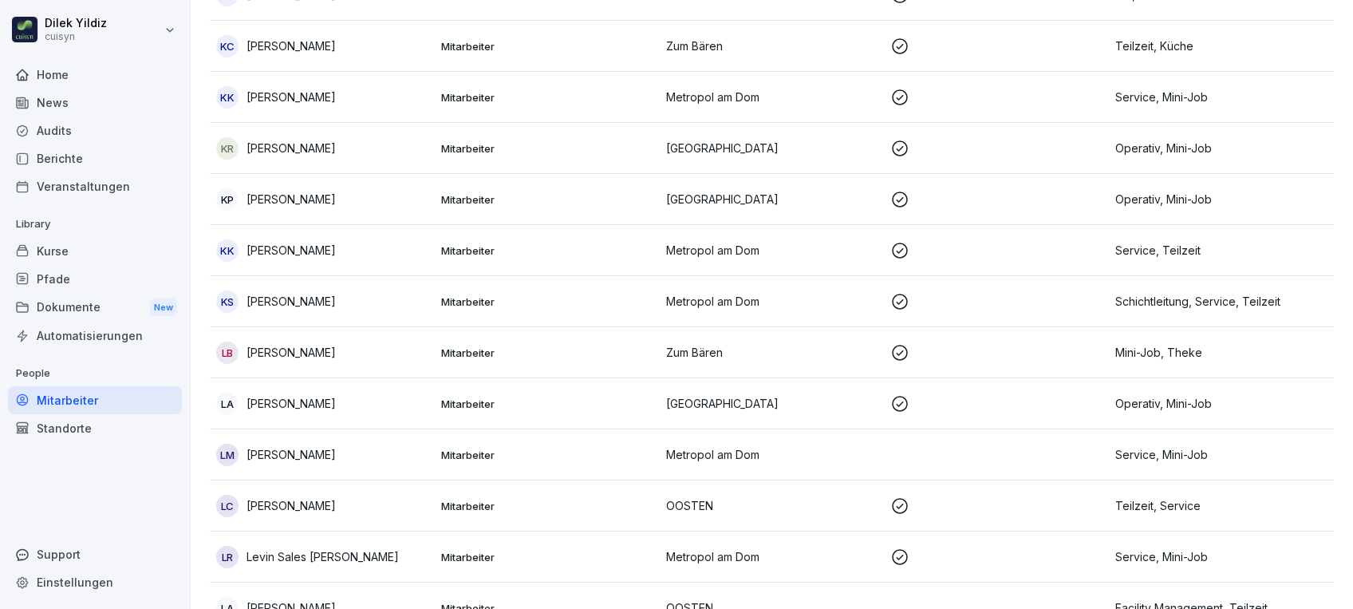
scroll to position [16, 0]
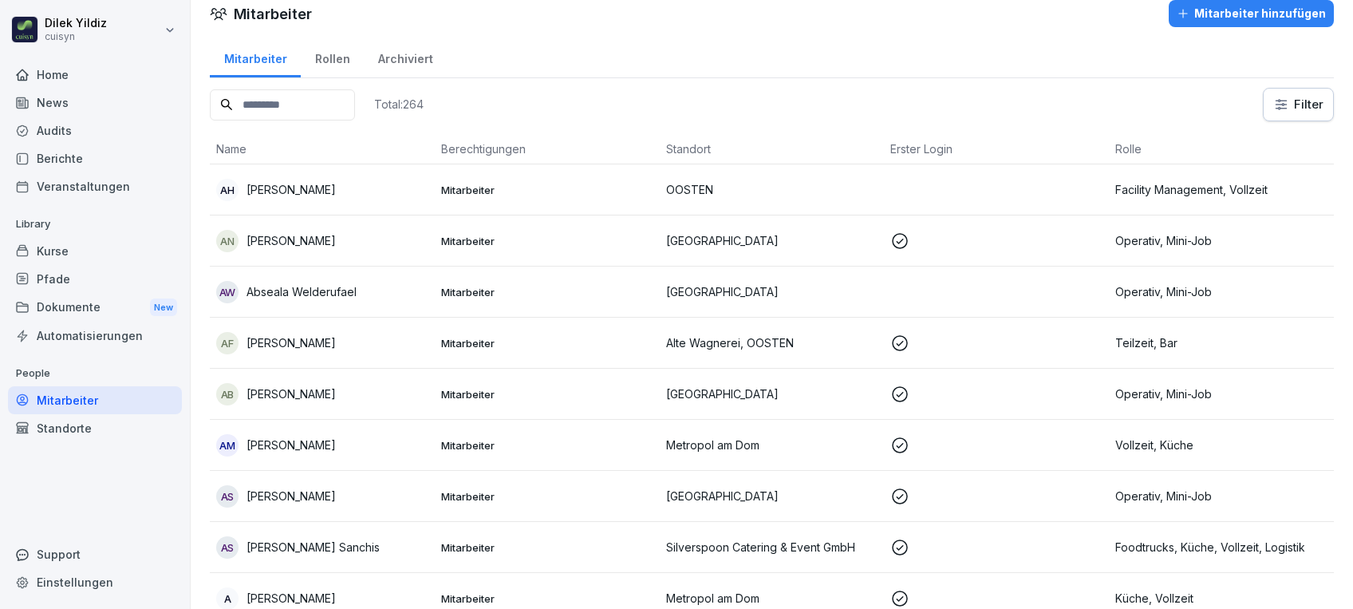
click at [316, 99] on input at bounding box center [282, 104] width 145 height 31
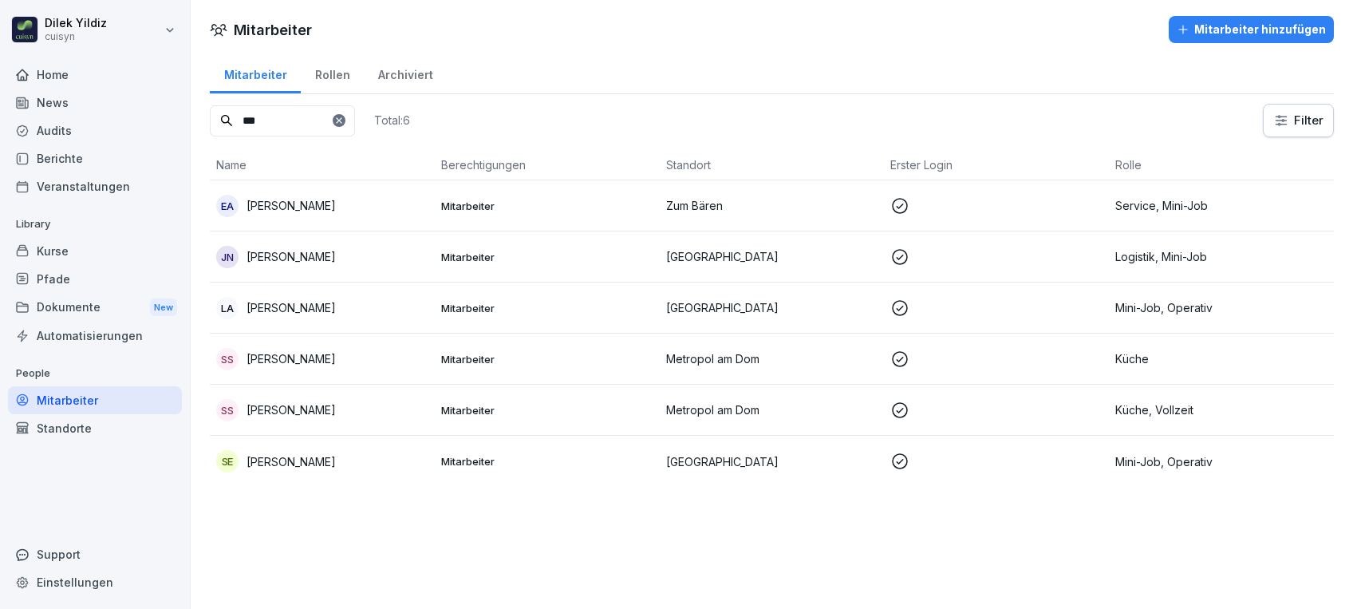
click at [479, 368] on td "Mitarbeiter" at bounding box center [547, 358] width 225 height 51
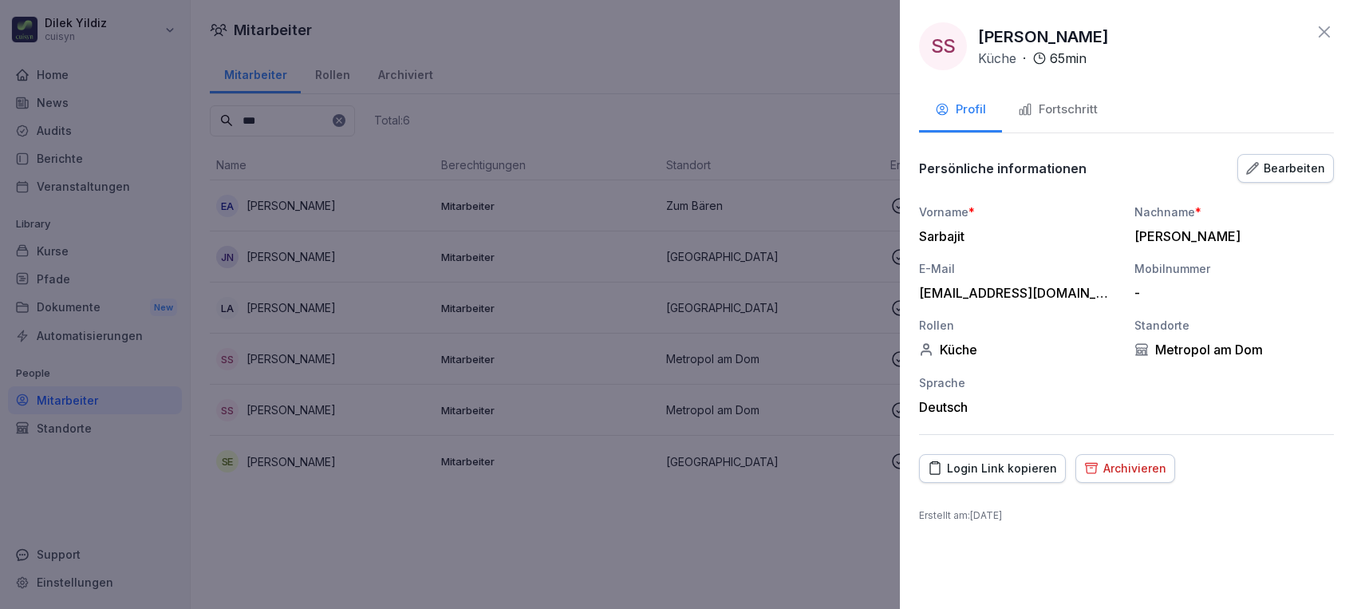
click at [1050, 112] on div "Fortschritt" at bounding box center [1058, 110] width 80 height 18
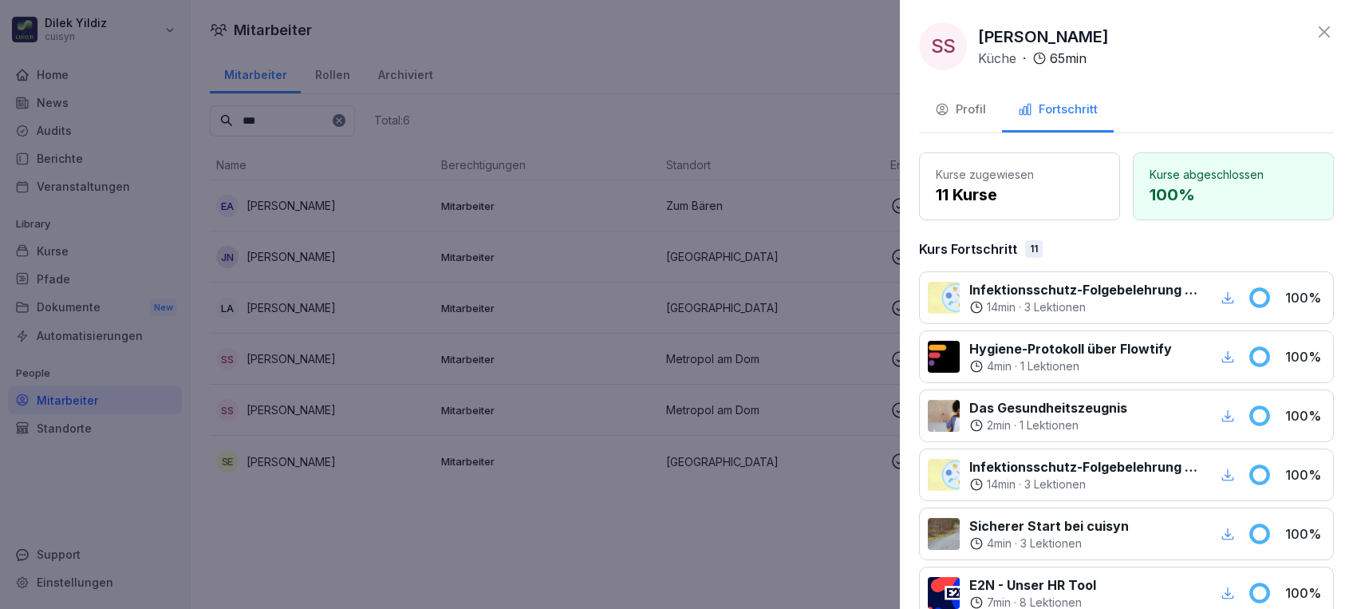
click at [1220, 303] on icon "button" at bounding box center [1227, 297] width 14 height 14
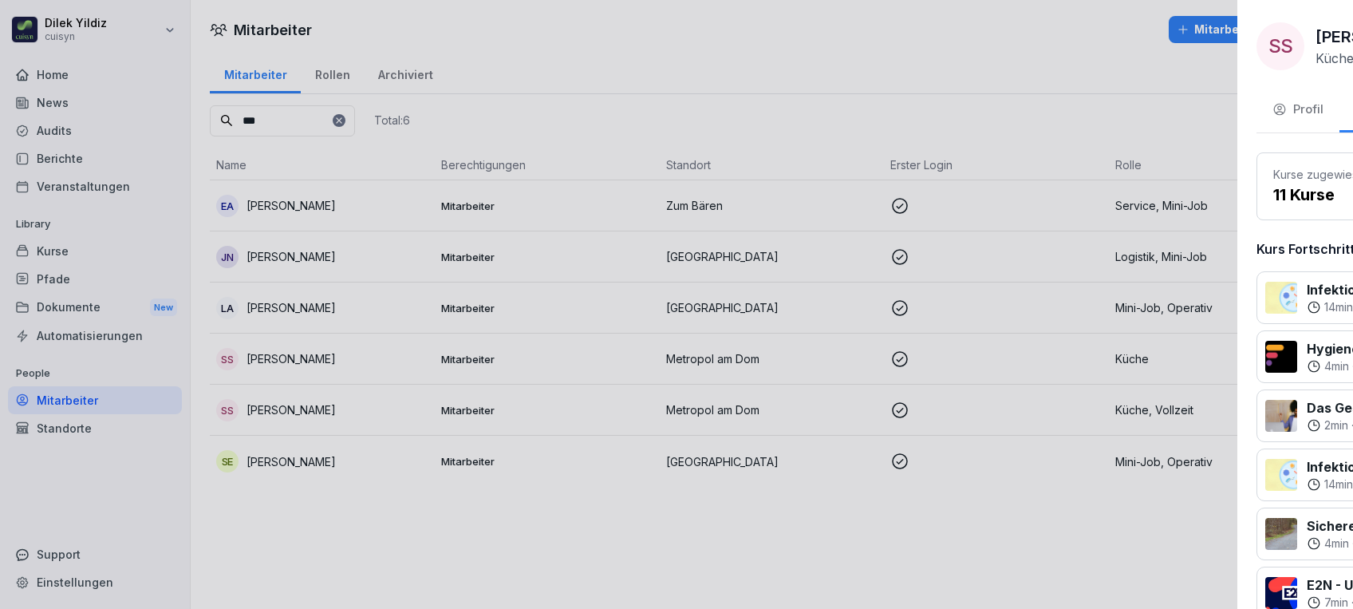
click at [453, 529] on div at bounding box center [676, 304] width 1353 height 609
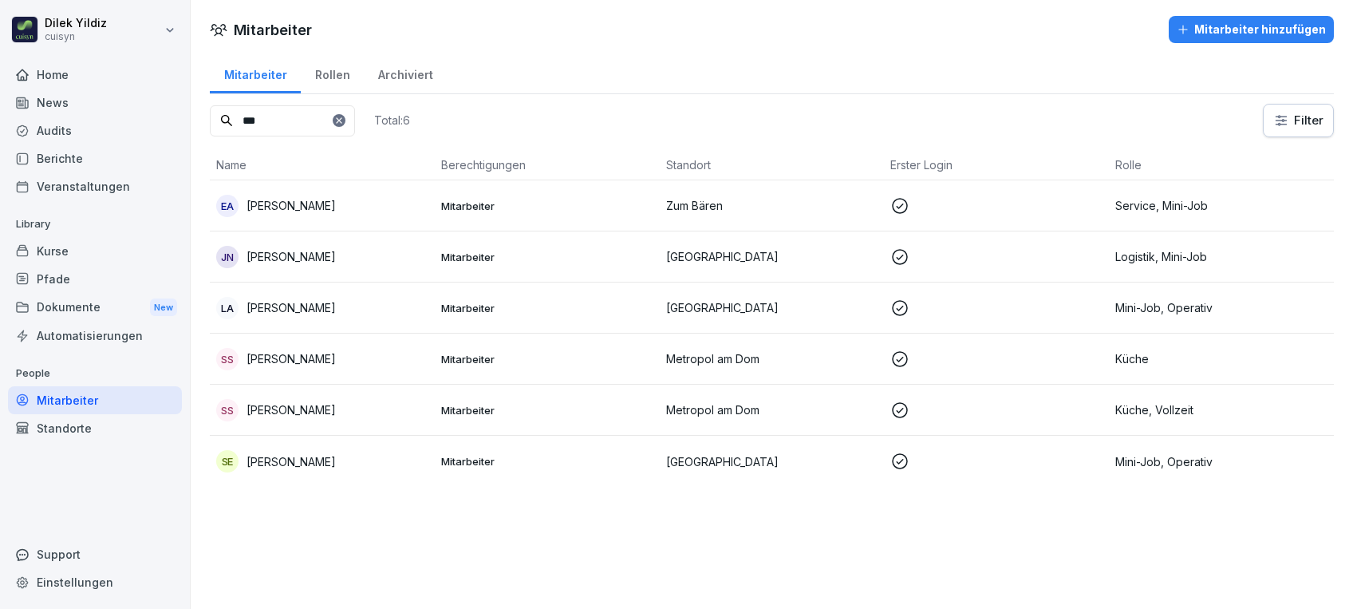
click at [302, 309] on p "Lawrencia Asare" at bounding box center [290, 307] width 89 height 17
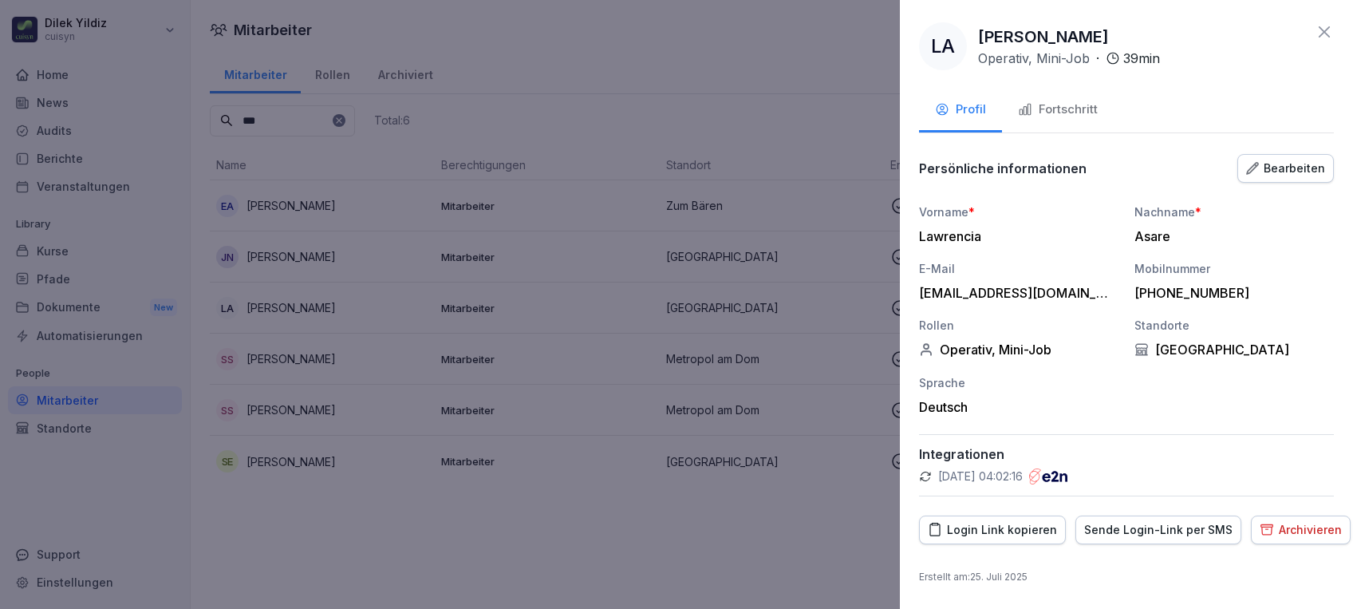
click at [1074, 102] on div "Fortschritt" at bounding box center [1058, 110] width 80 height 18
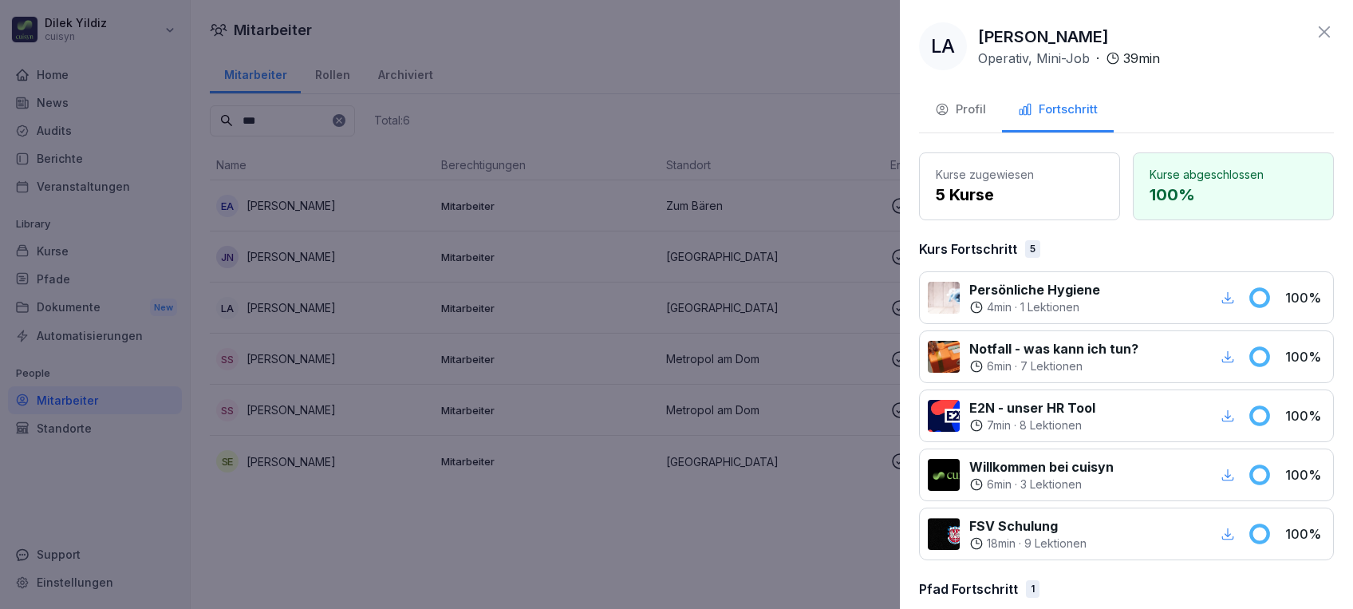
click at [706, 92] on div at bounding box center [676, 304] width 1353 height 609
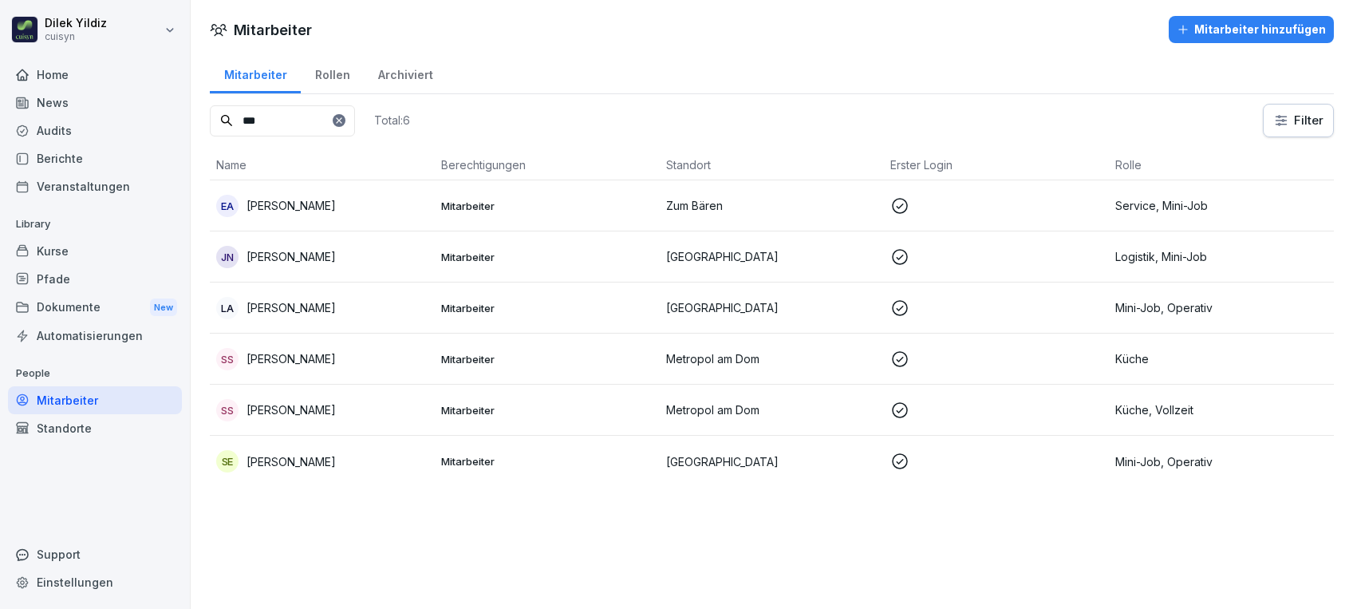
click at [300, 416] on p "[PERSON_NAME]" at bounding box center [290, 409] width 89 height 17
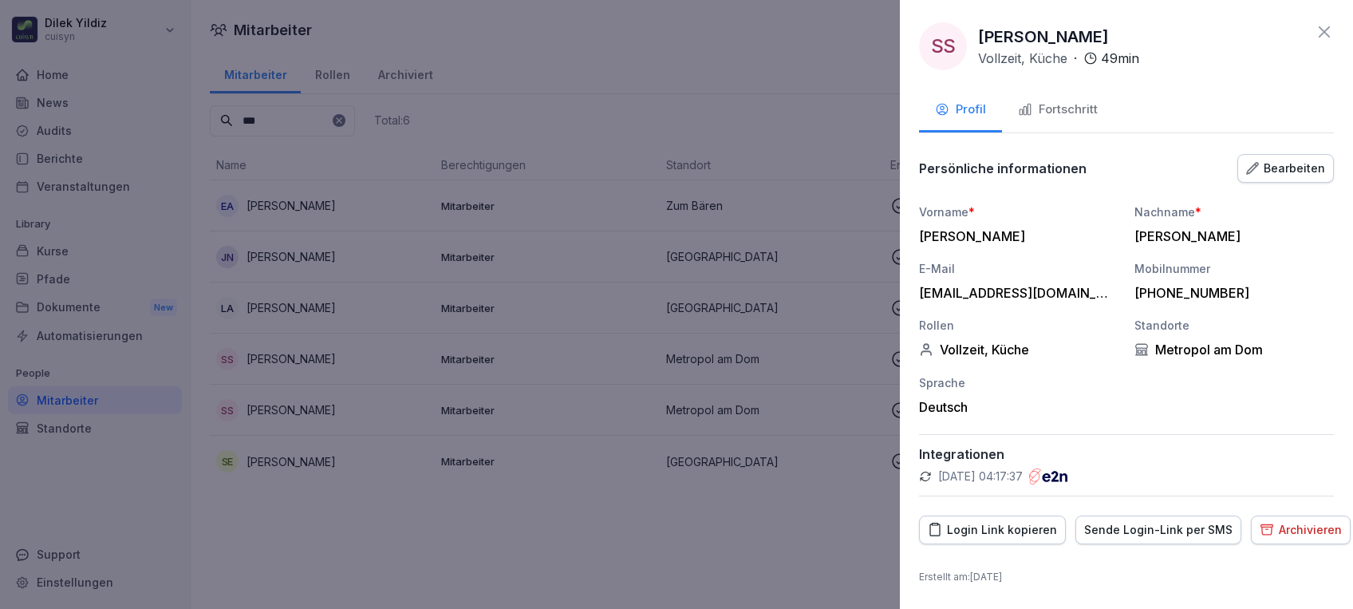
click at [1049, 109] on div "Fortschritt" at bounding box center [1058, 110] width 80 height 18
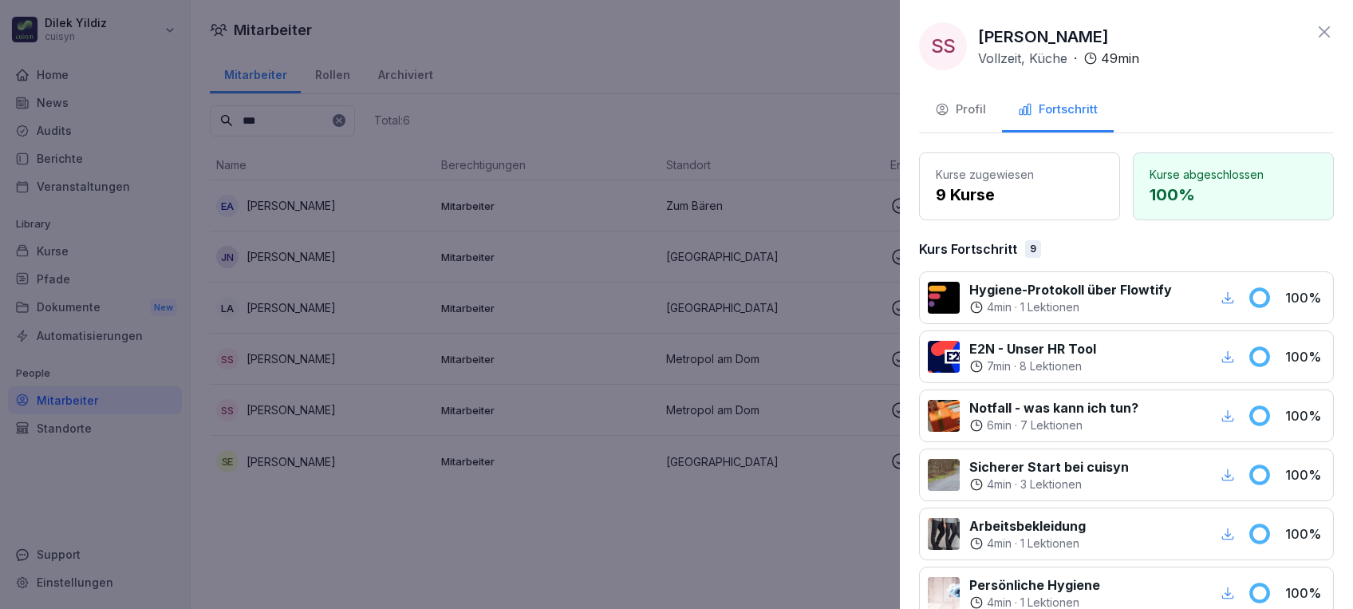
click at [577, 531] on div at bounding box center [676, 304] width 1353 height 609
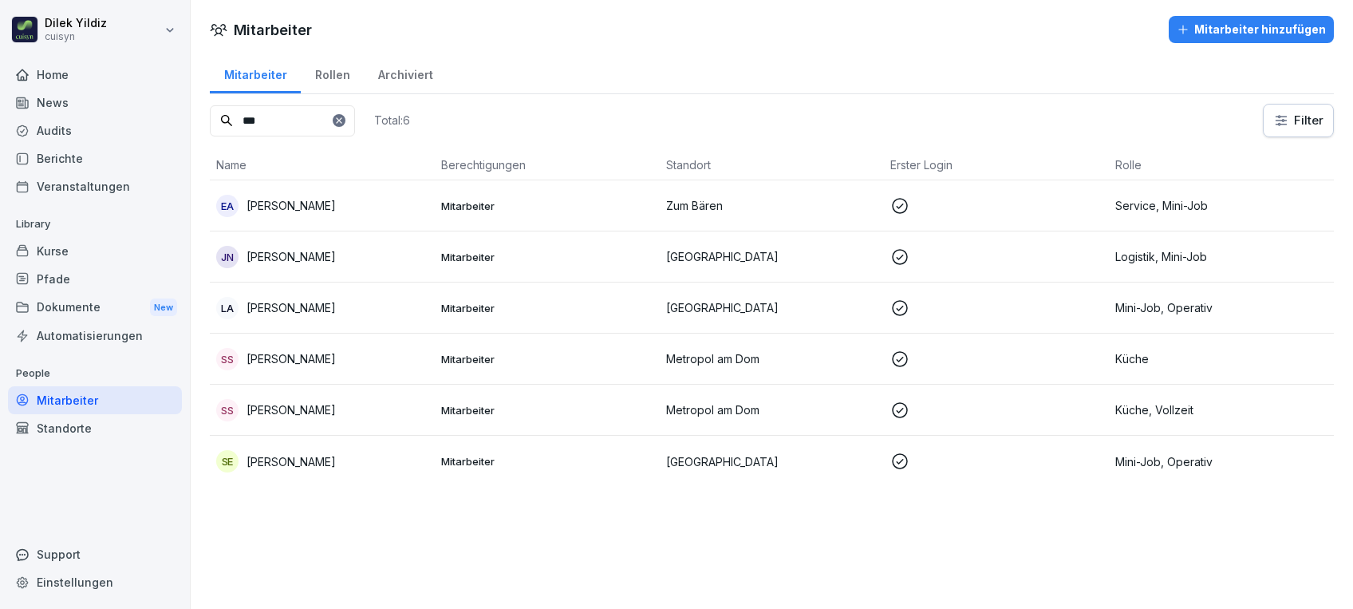
click at [334, 120] on input "***" at bounding box center [282, 120] width 145 height 31
type input "*"
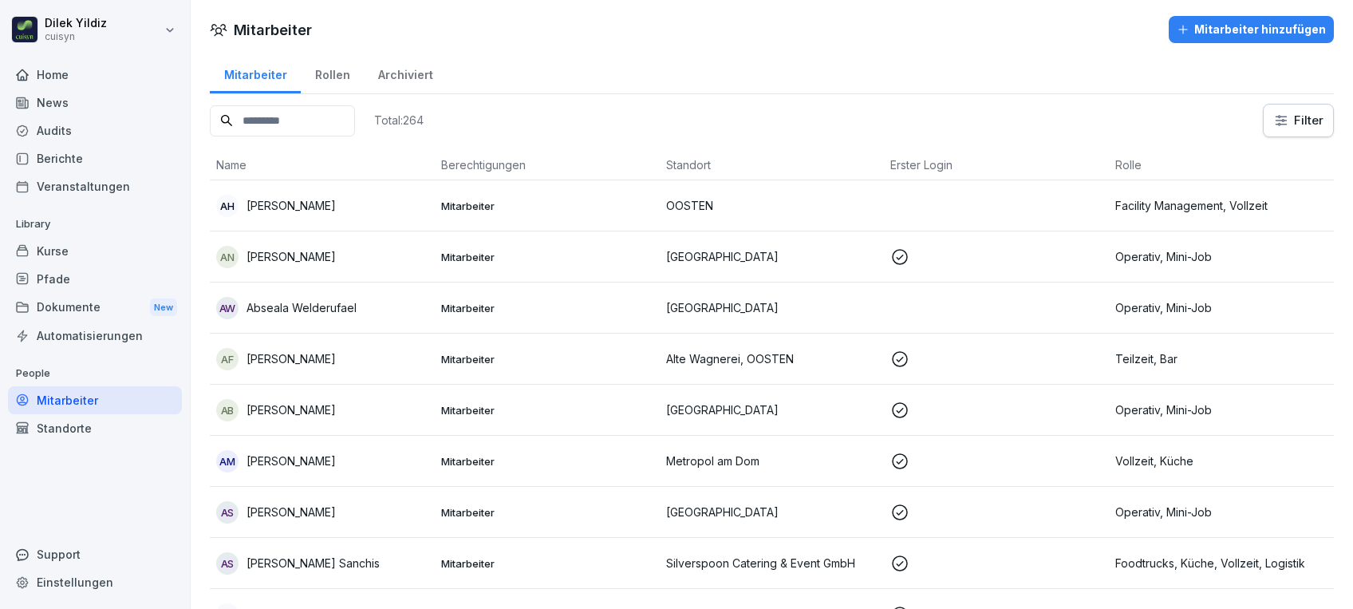
click at [1283, 125] on html "Dilek Yildiz cuisyn Home News Audits Berichte Veranstaltungen Library Kurse Pfa…" at bounding box center [676, 304] width 1353 height 609
click at [1066, 106] on html "Dilek Yildiz cuisyn Home News Audits Berichte Veranstaltungen Library Kurse Pfa…" at bounding box center [676, 304] width 1353 height 609
click at [1301, 132] on html "Dilek Yildiz cuisyn Home News Audits Berichte Veranstaltungen Library Kurse Pfa…" at bounding box center [676, 304] width 1353 height 609
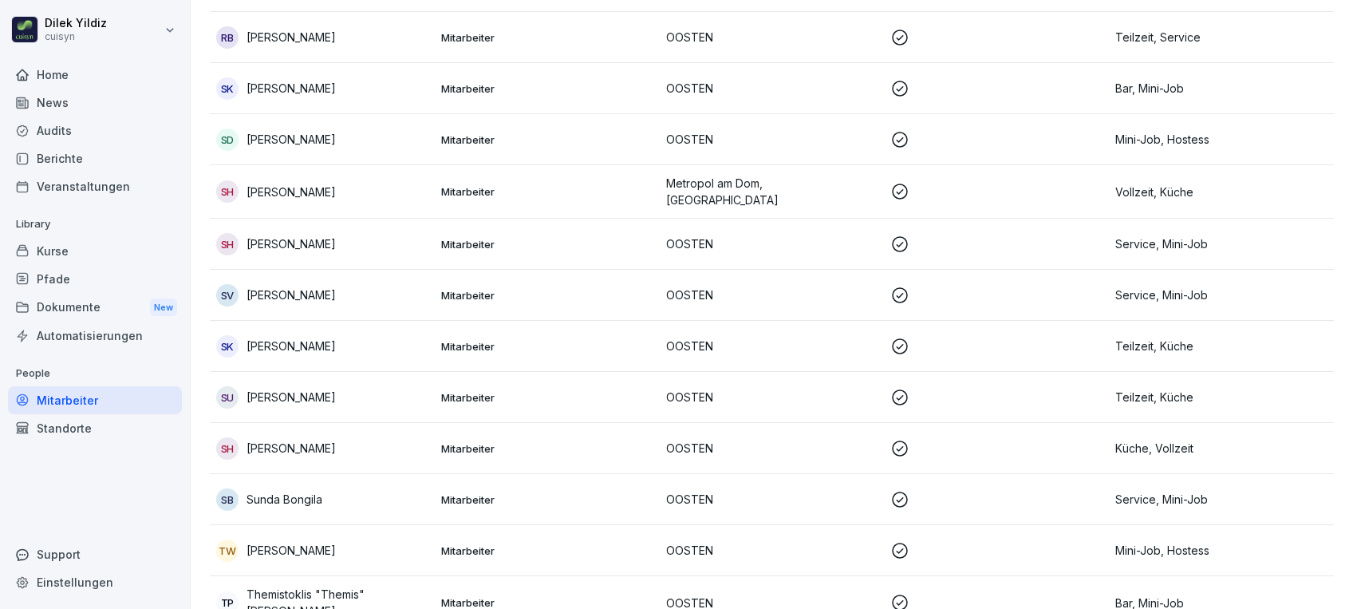
scroll to position [3451, 0]
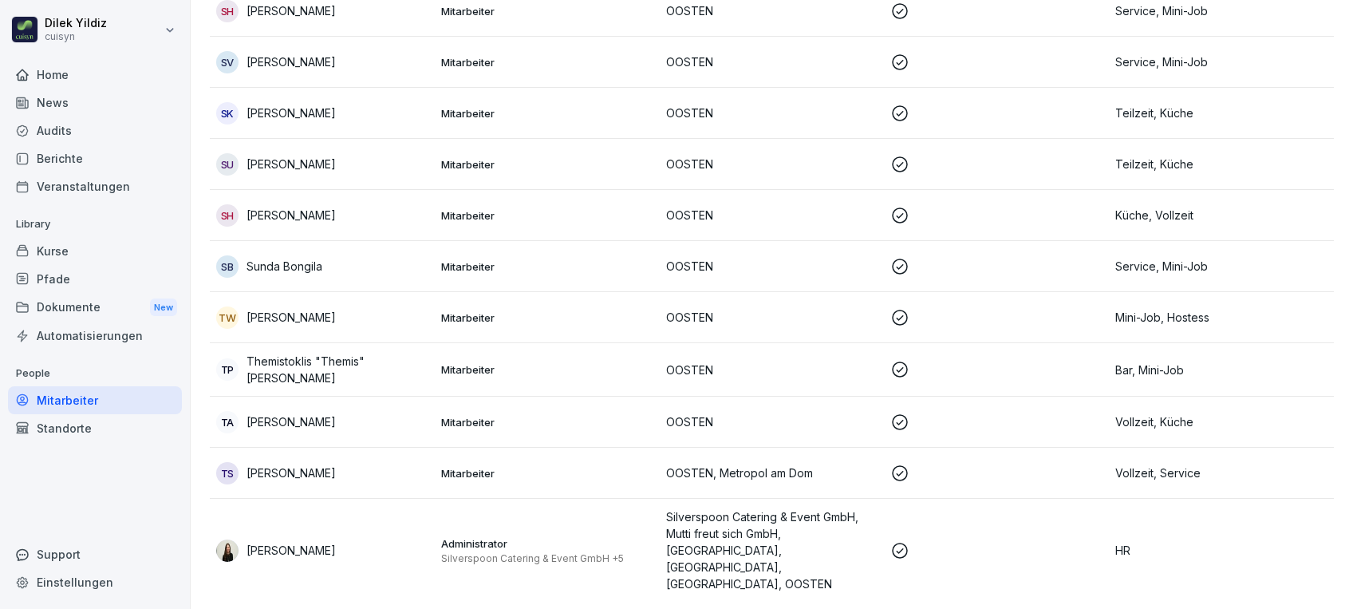
click at [72, 244] on div "Kurse" at bounding box center [95, 251] width 174 height 28
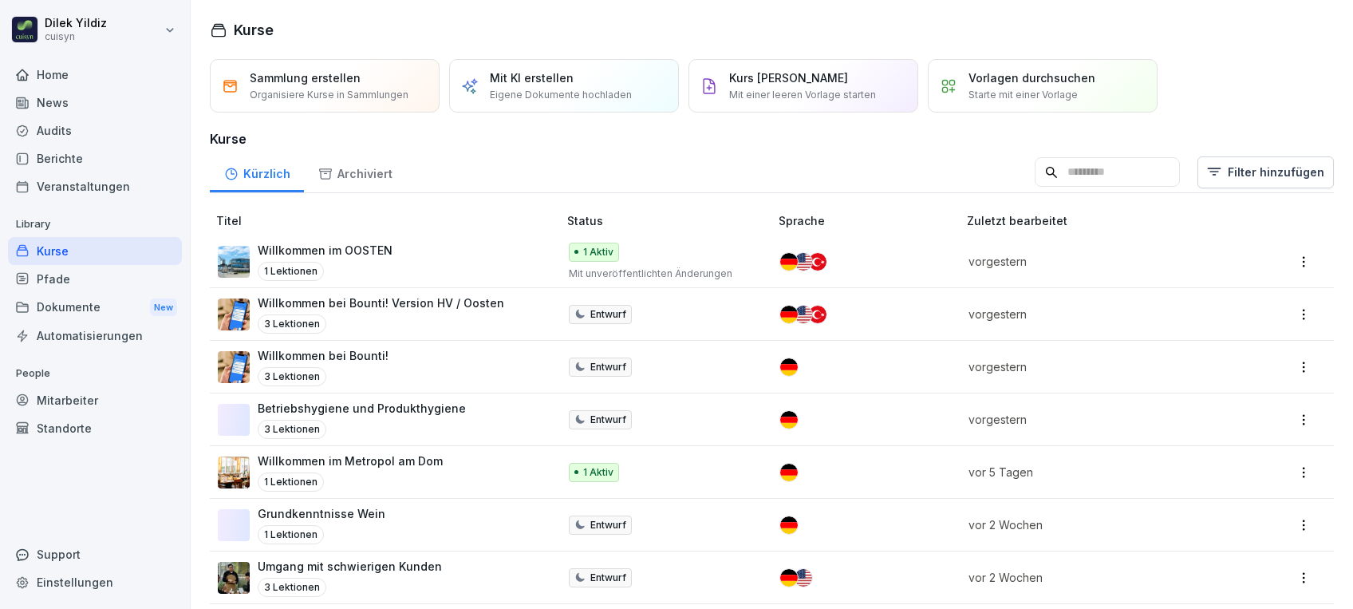
click at [1062, 171] on input at bounding box center [1107, 172] width 145 height 30
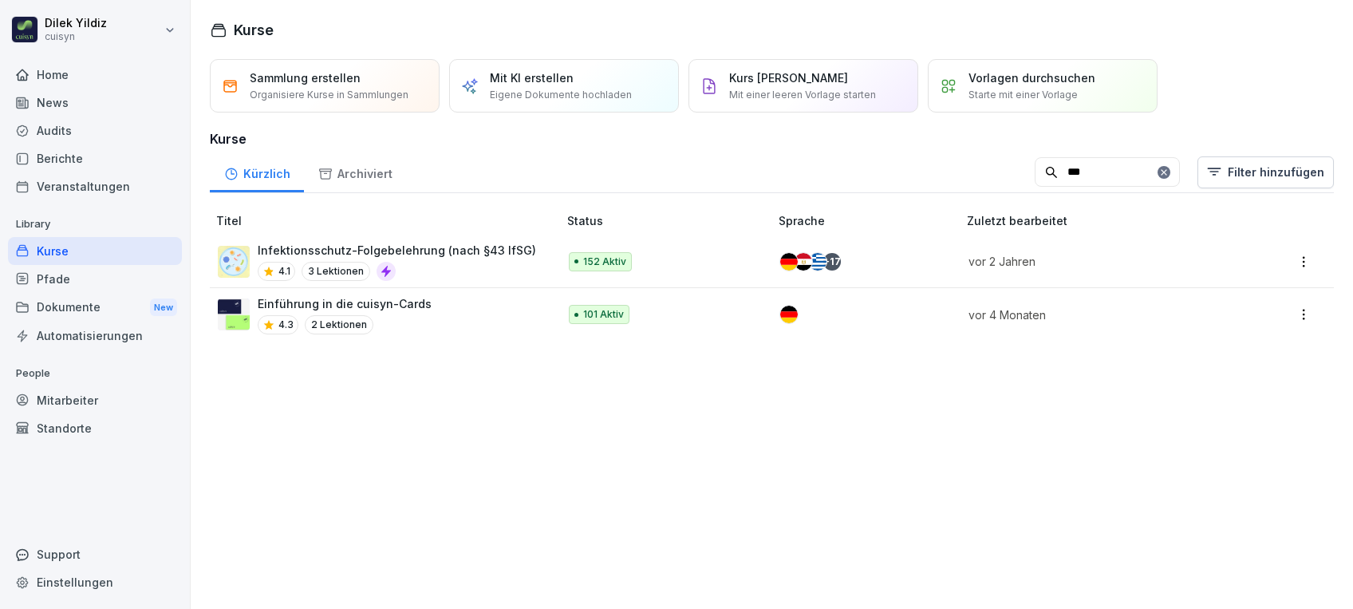
type input "***"
click at [434, 248] on p "Infektionsschutz-Folgebelehrung (nach §43 IfSG)" at bounding box center [397, 250] width 278 height 17
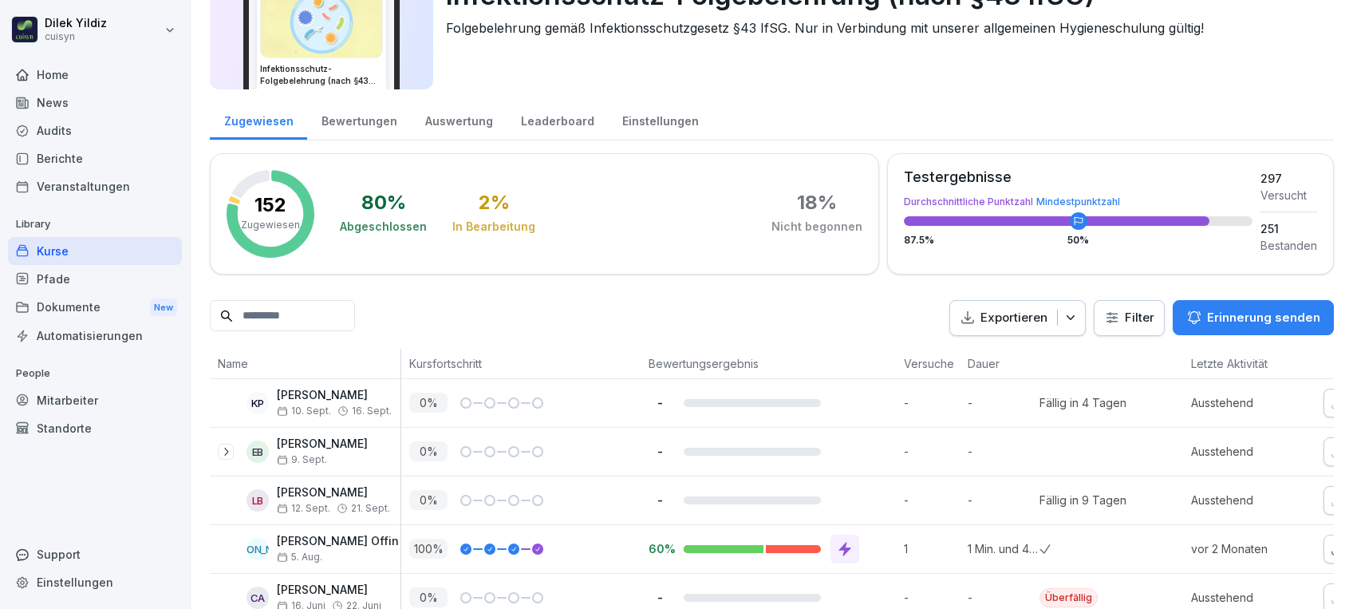
scroll to position [51, 0]
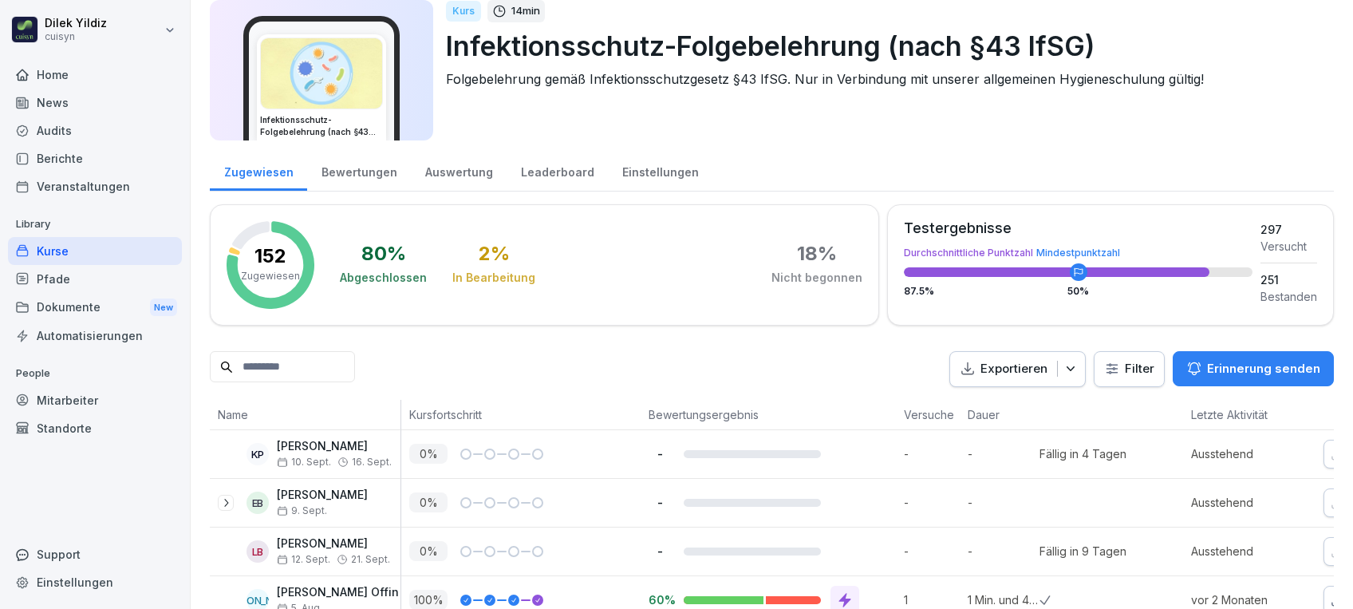
click at [1115, 364] on html "[PERSON_NAME] cuisyn Home News Audits Berichte Veranstaltungen Library Kurse Pf…" at bounding box center [676, 304] width 1353 height 609
click at [1180, 140] on html "[PERSON_NAME] cuisyn Home News Audits Berichte Veranstaltungen Library Kurse Pf…" at bounding box center [676, 304] width 1353 height 609
click at [337, 361] on input at bounding box center [282, 366] width 145 height 31
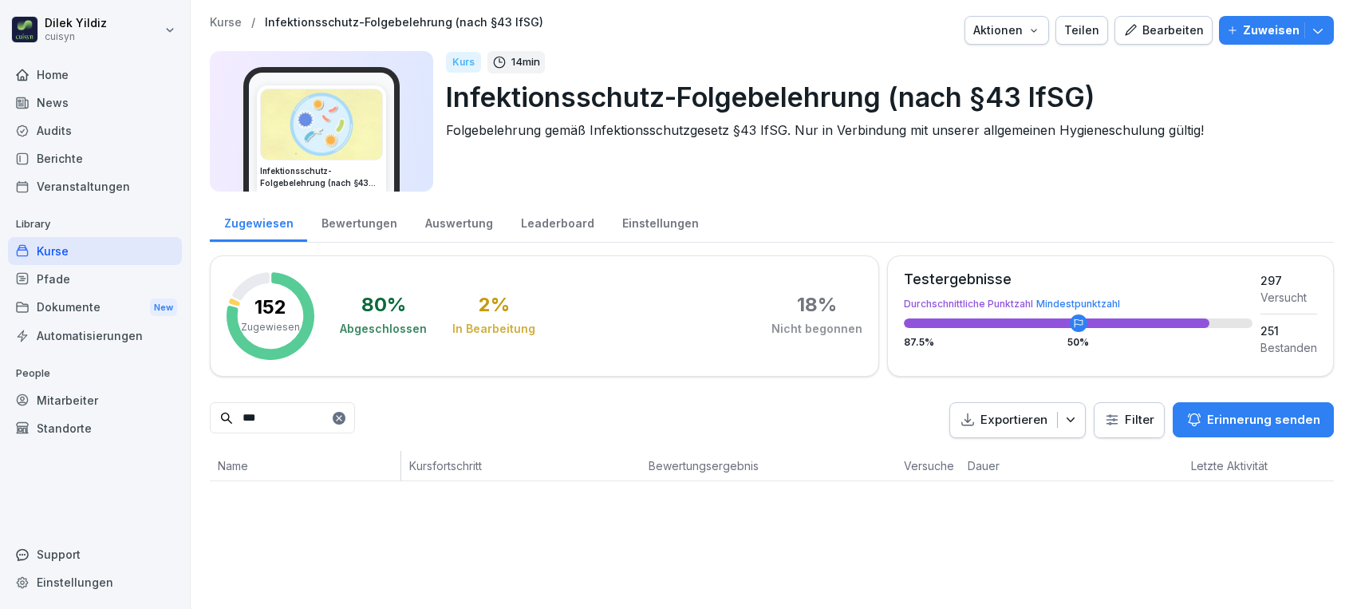
scroll to position [0, 0]
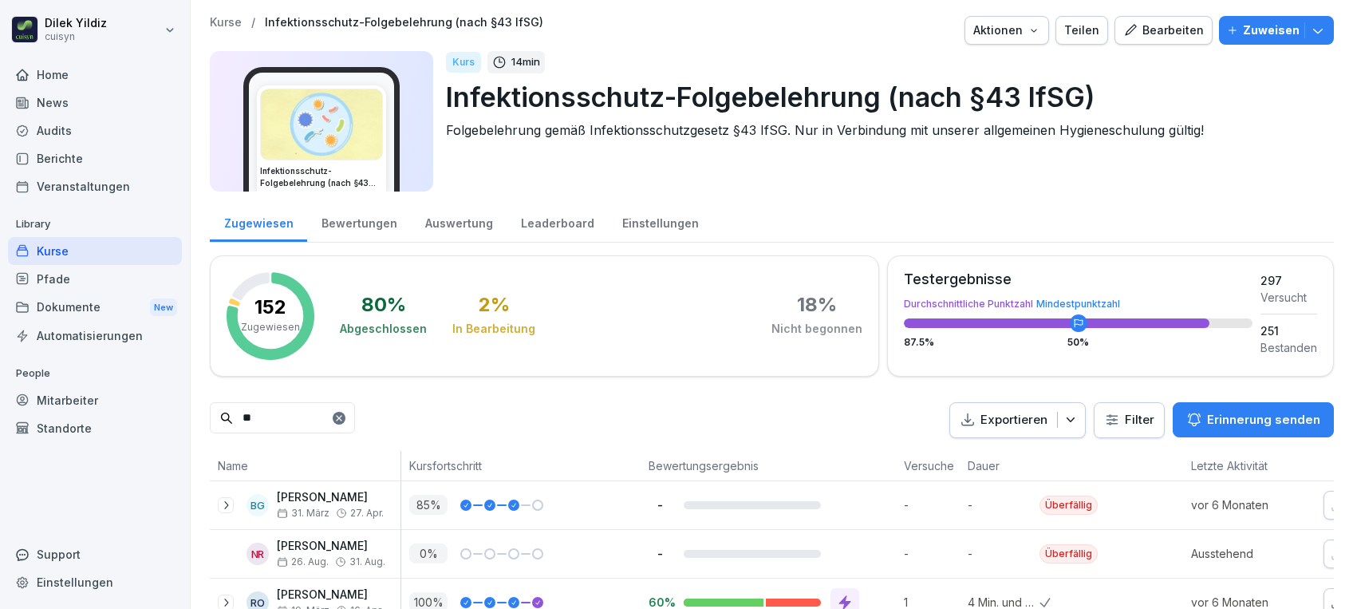
type input "*"
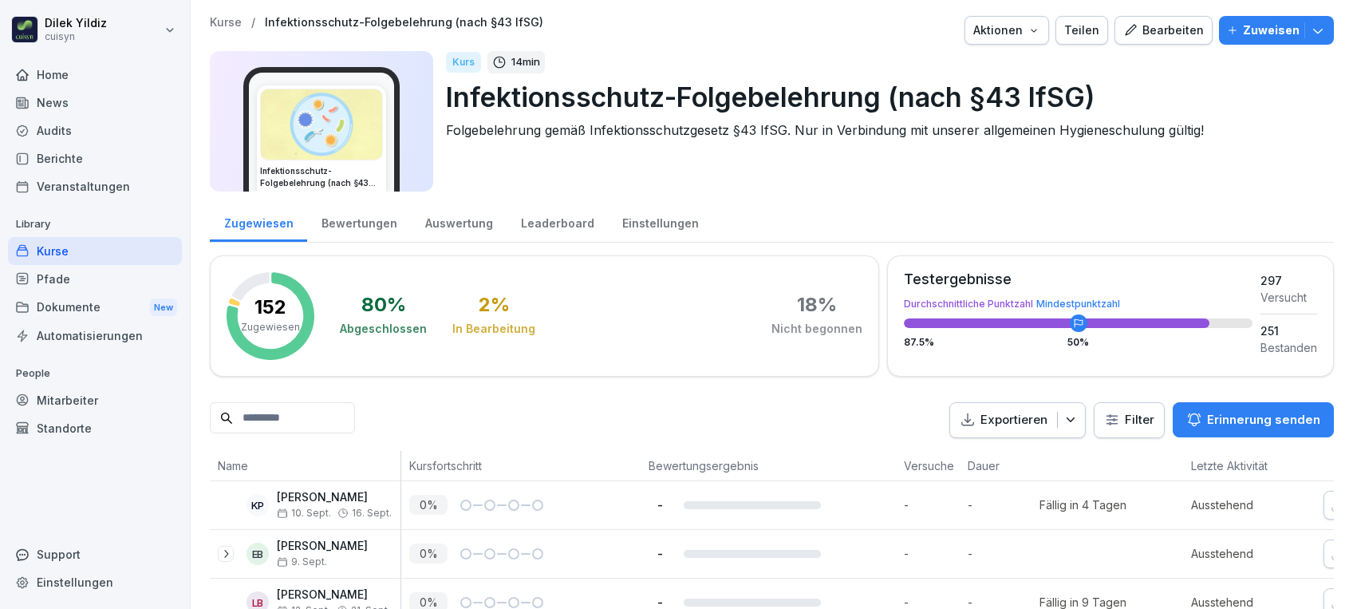
click at [1118, 419] on html "Dilek Yildiz cuisyn Home News Audits Berichte Veranstaltungen Library Kurse Pfa…" at bounding box center [676, 304] width 1353 height 609
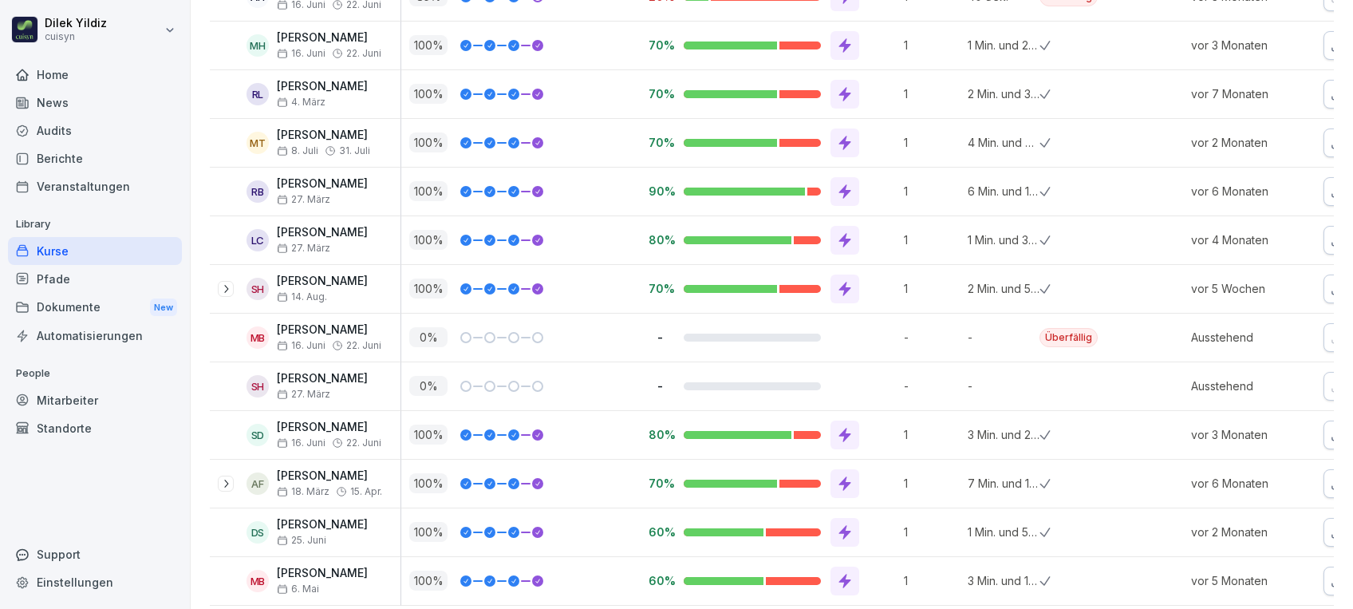
scroll to position [852, 0]
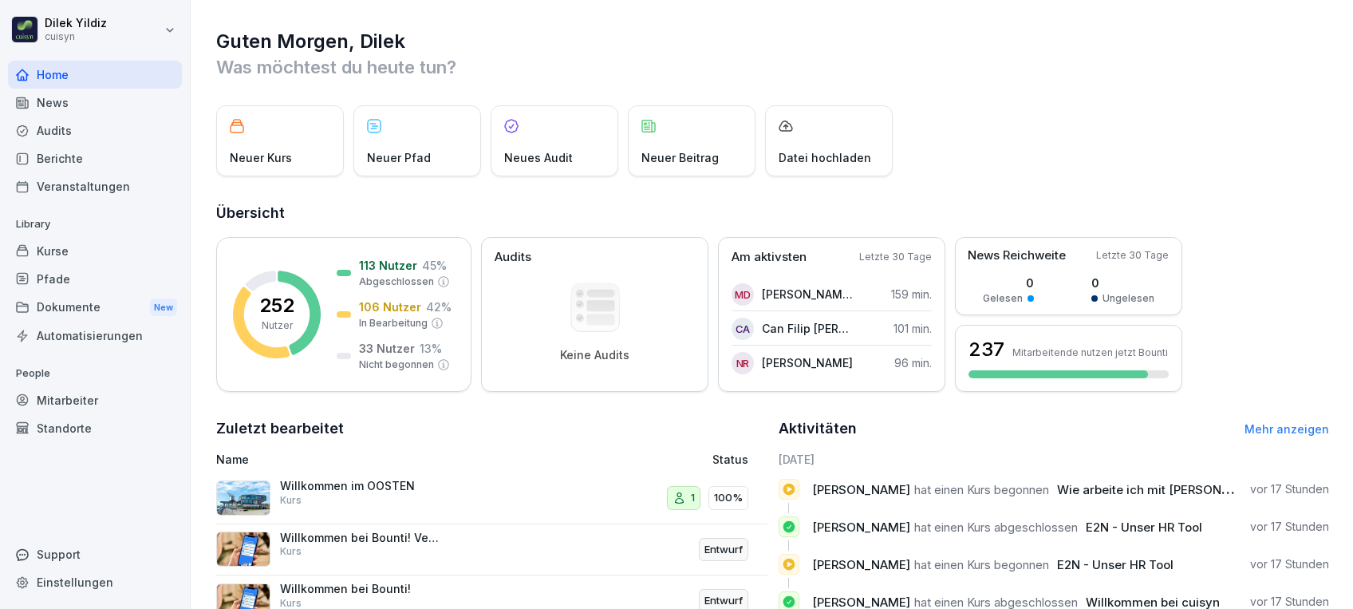
click at [85, 396] on div "Mitarbeiter" at bounding box center [95, 400] width 174 height 28
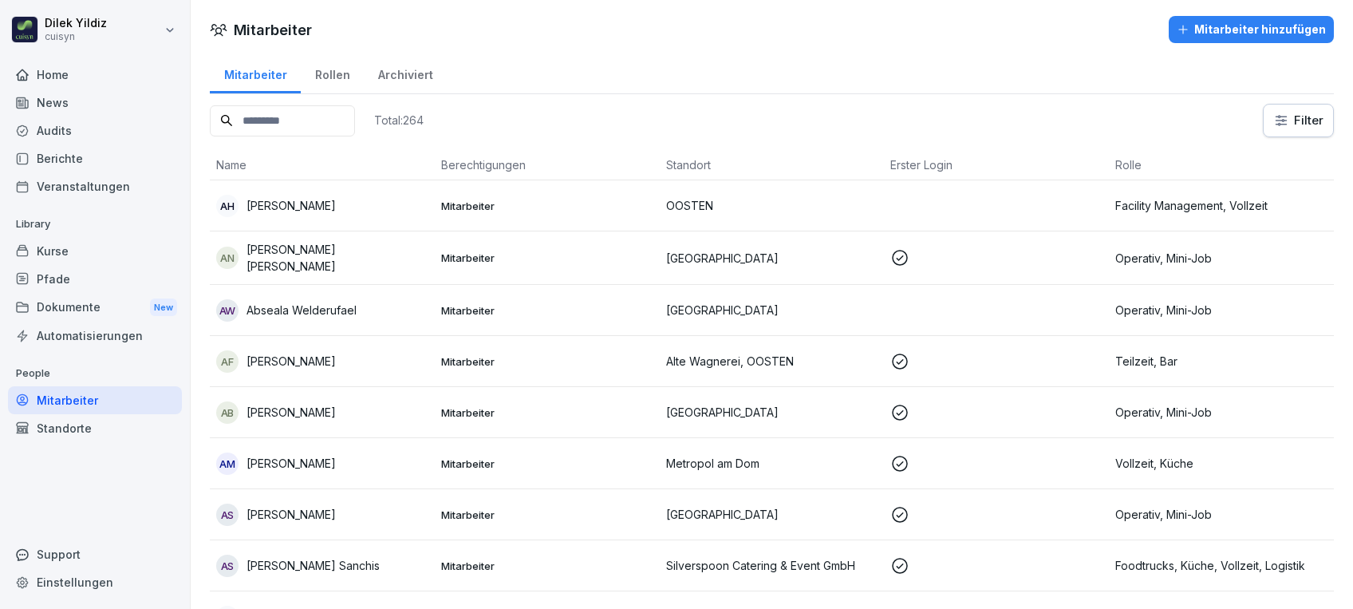
click at [303, 112] on input at bounding box center [282, 120] width 145 height 31
type input "*"
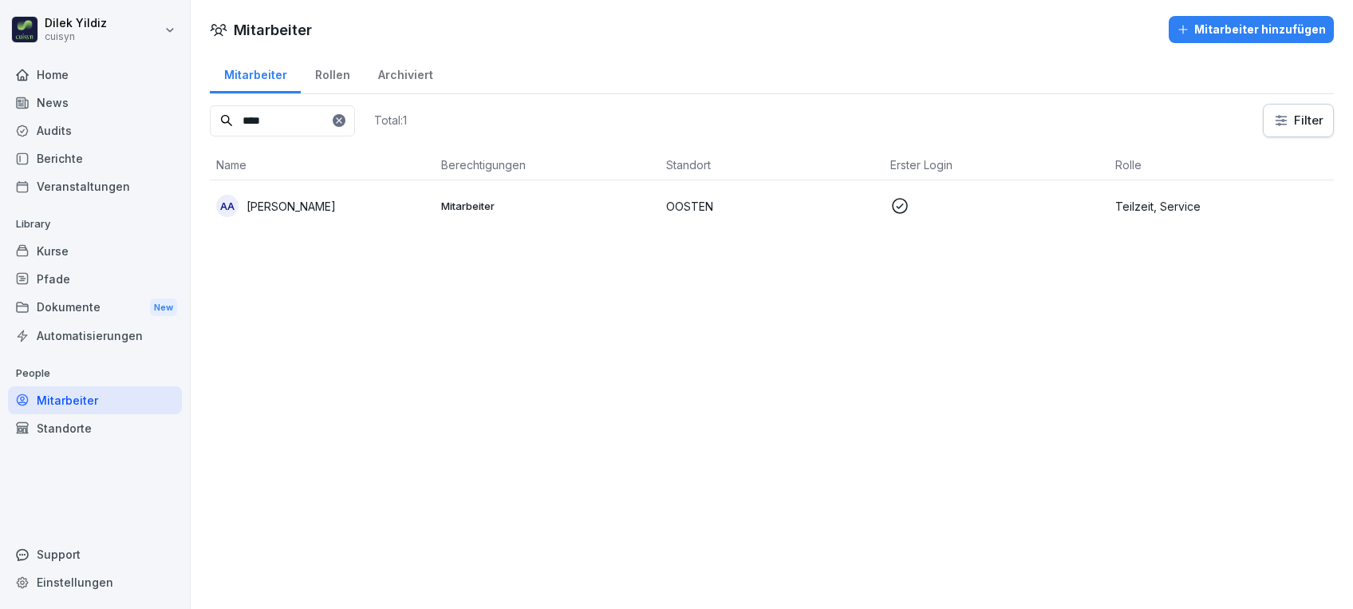
type input "****"
click at [539, 204] on p "Mitarbeiter" at bounding box center [547, 206] width 212 height 14
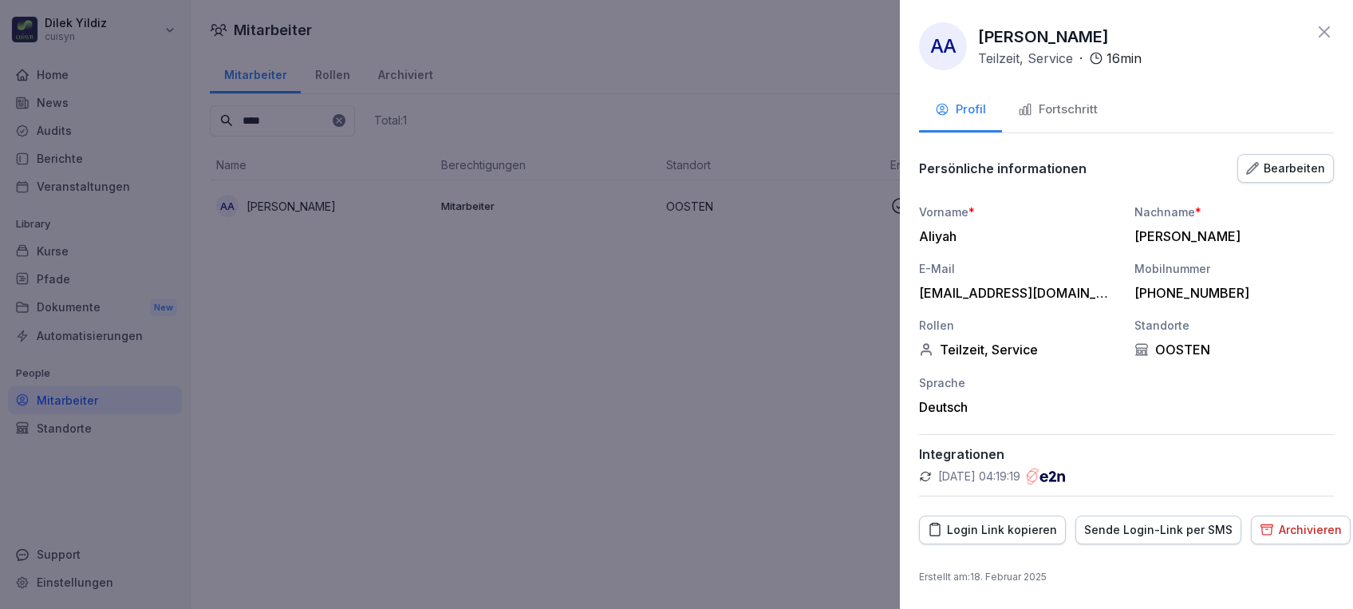
click at [1080, 108] on div "Fortschritt" at bounding box center [1058, 110] width 80 height 18
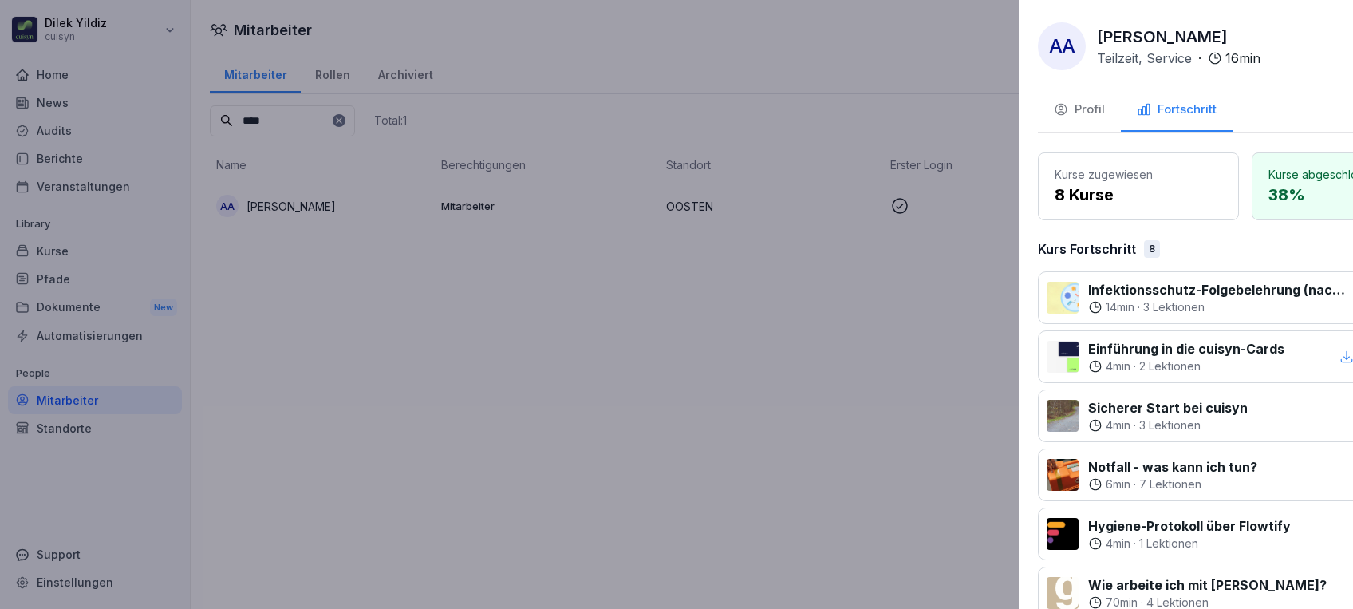
click at [746, 352] on div at bounding box center [676, 304] width 1353 height 609
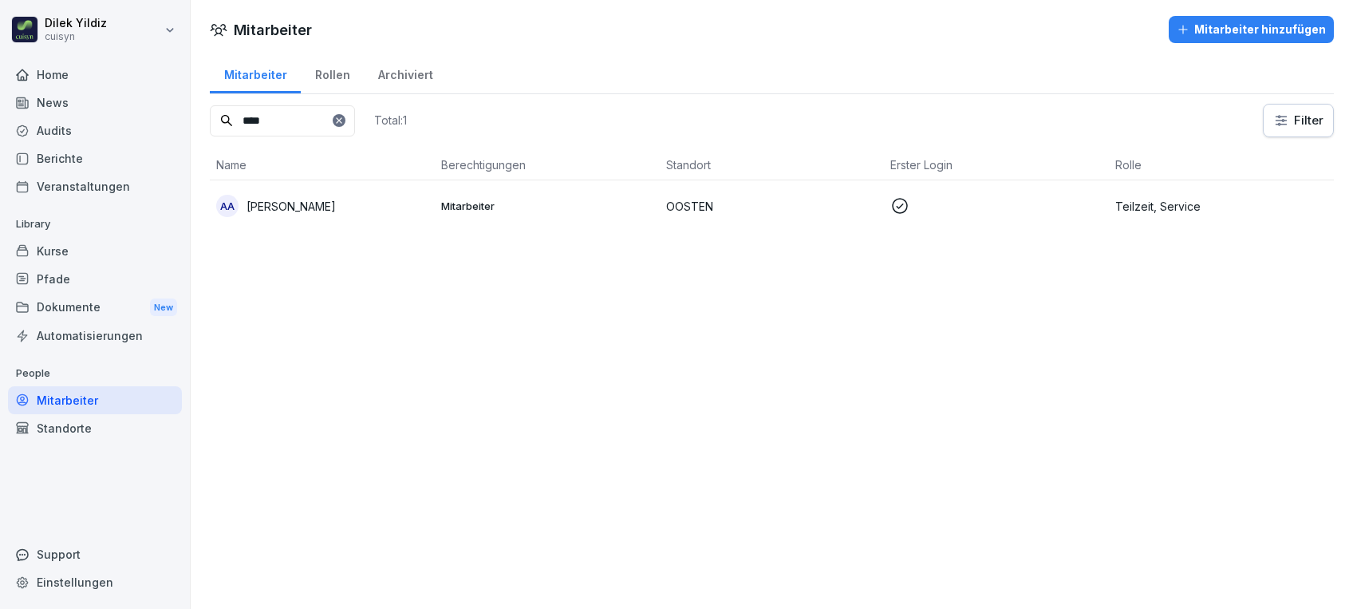
click at [57, 246] on div "Kurse" at bounding box center [95, 251] width 174 height 28
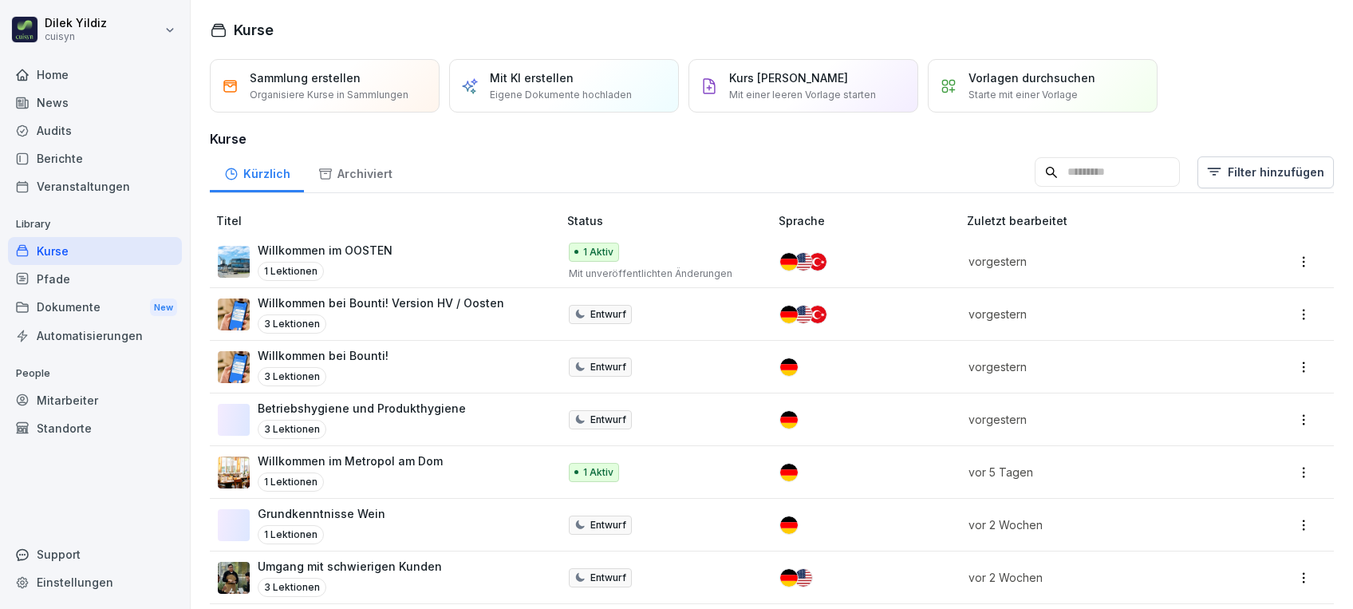
click at [1047, 168] on input at bounding box center [1107, 172] width 145 height 30
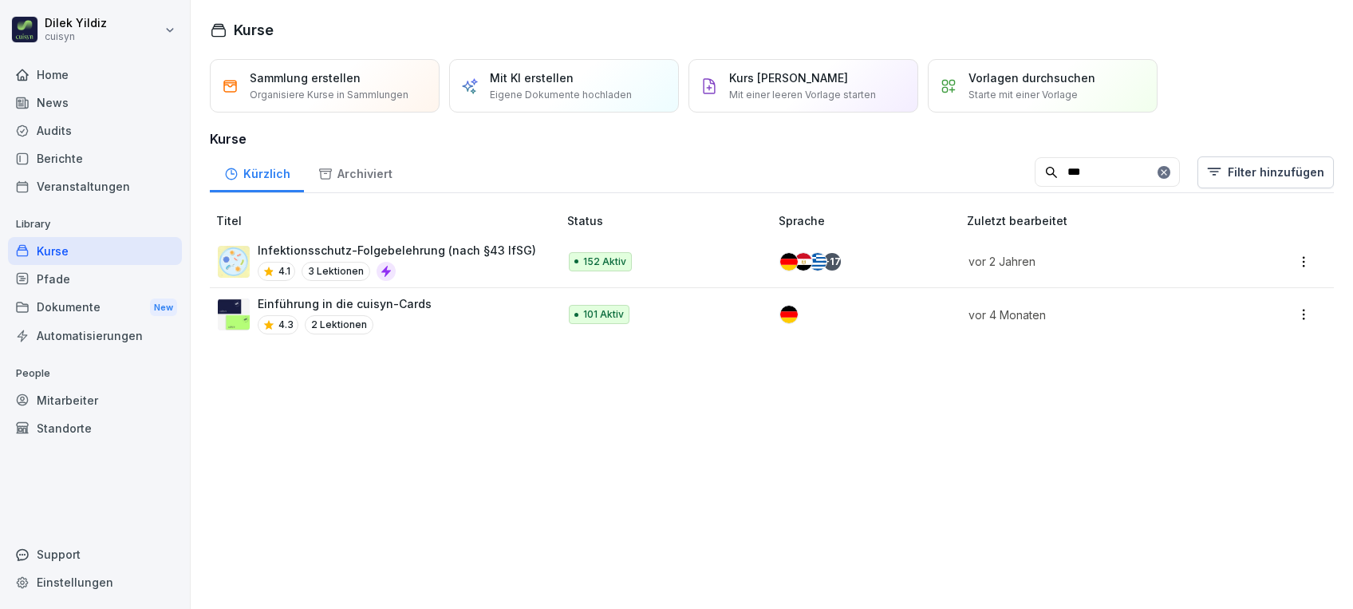
type input "***"
click at [366, 243] on p "Infektionsschutz-Folgebelehrung (nach §43 IfSG)" at bounding box center [397, 250] width 278 height 17
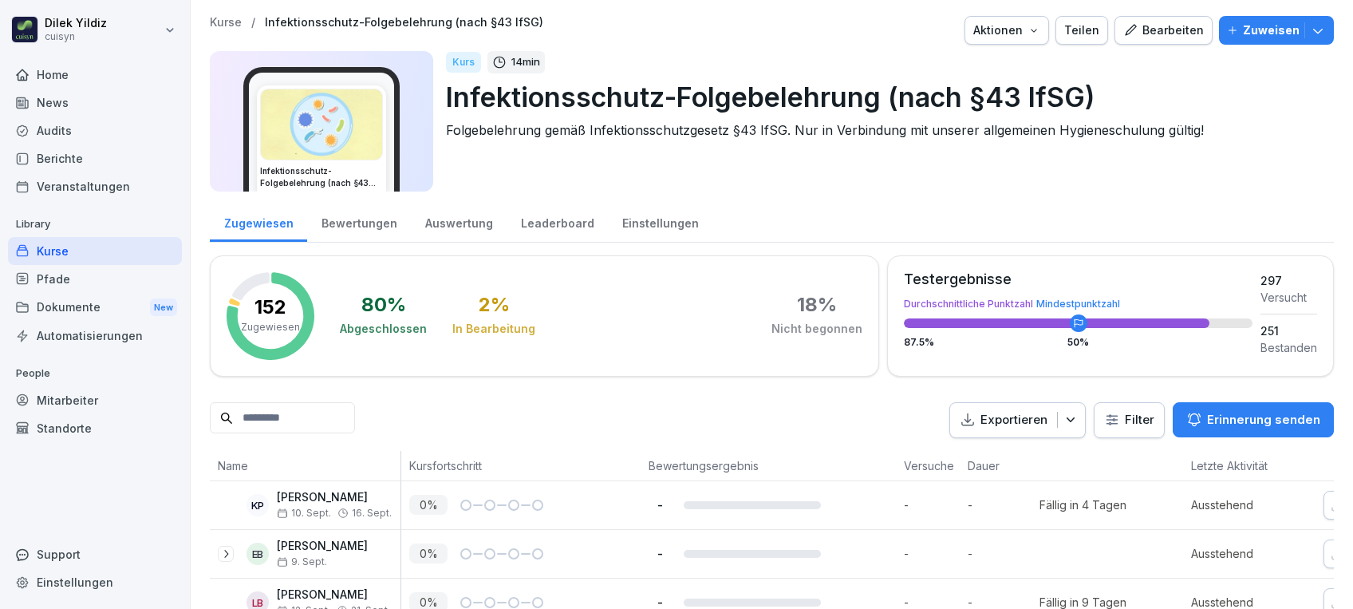
click at [1228, 31] on div "Zuweisen" at bounding box center [1276, 31] width 99 height 18
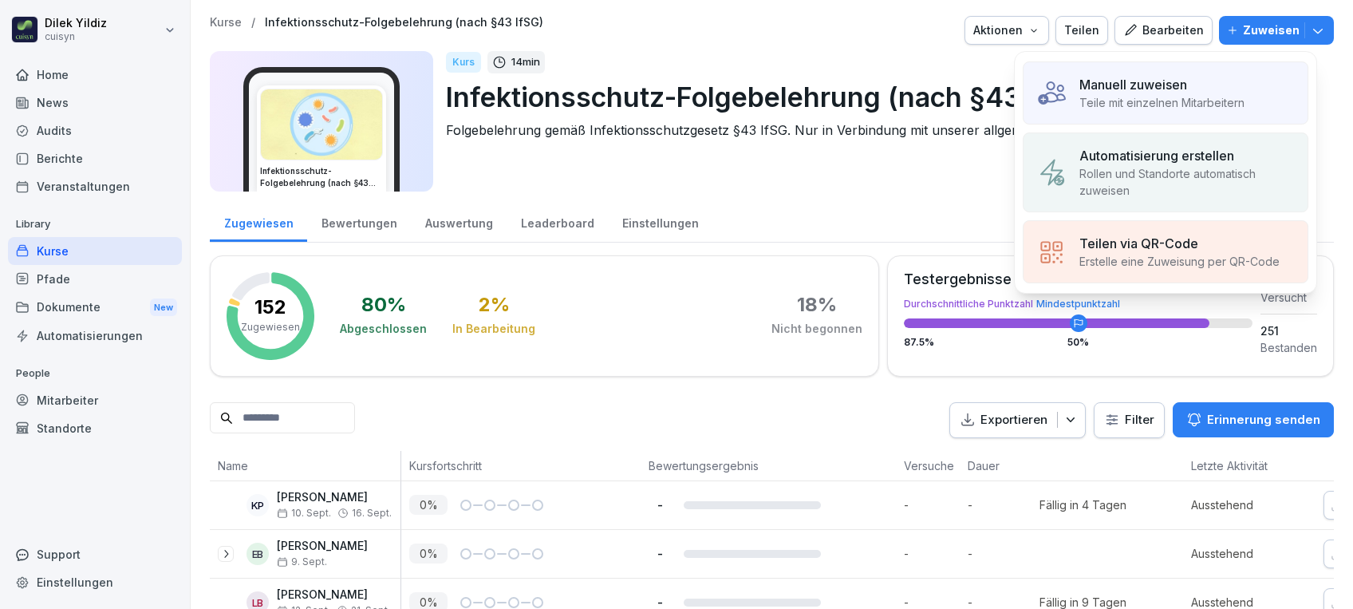
click at [1147, 93] on p "Manuell zuweisen" at bounding box center [1133, 84] width 108 height 19
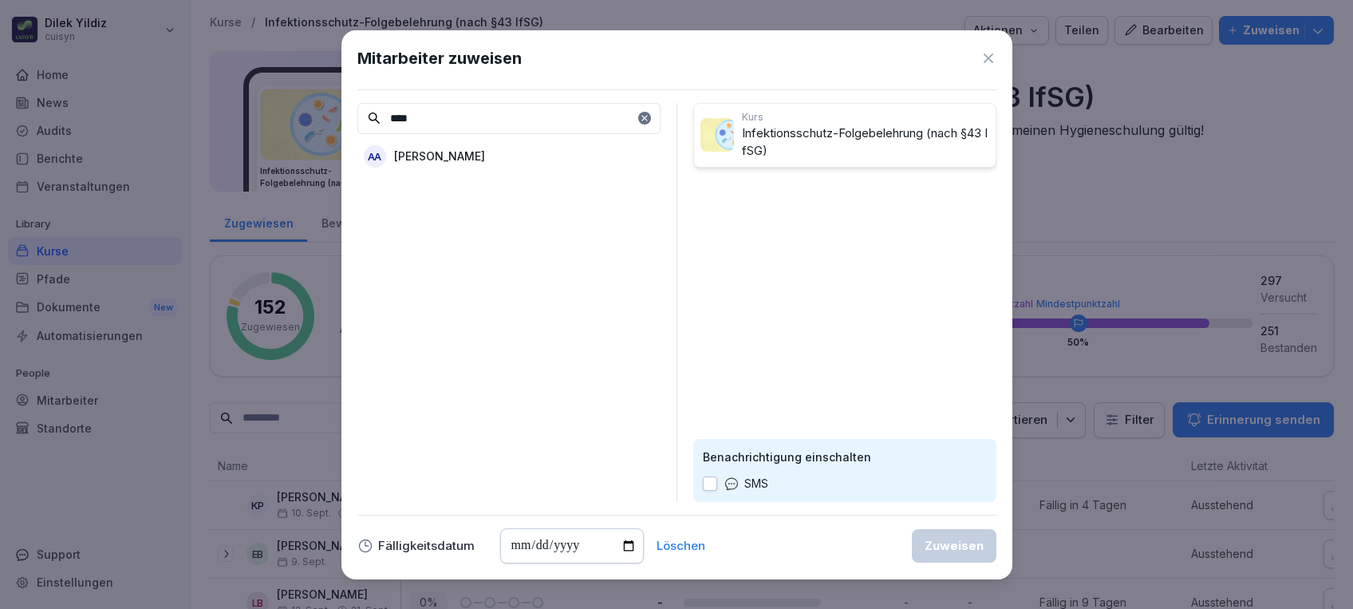
type input "****"
click at [561, 159] on div "AA [PERSON_NAME]" at bounding box center [508, 156] width 303 height 29
click at [621, 545] on input "date" at bounding box center [572, 545] width 144 height 35
type input "**********"
click at [713, 485] on button "button" at bounding box center [710, 483] width 14 height 14
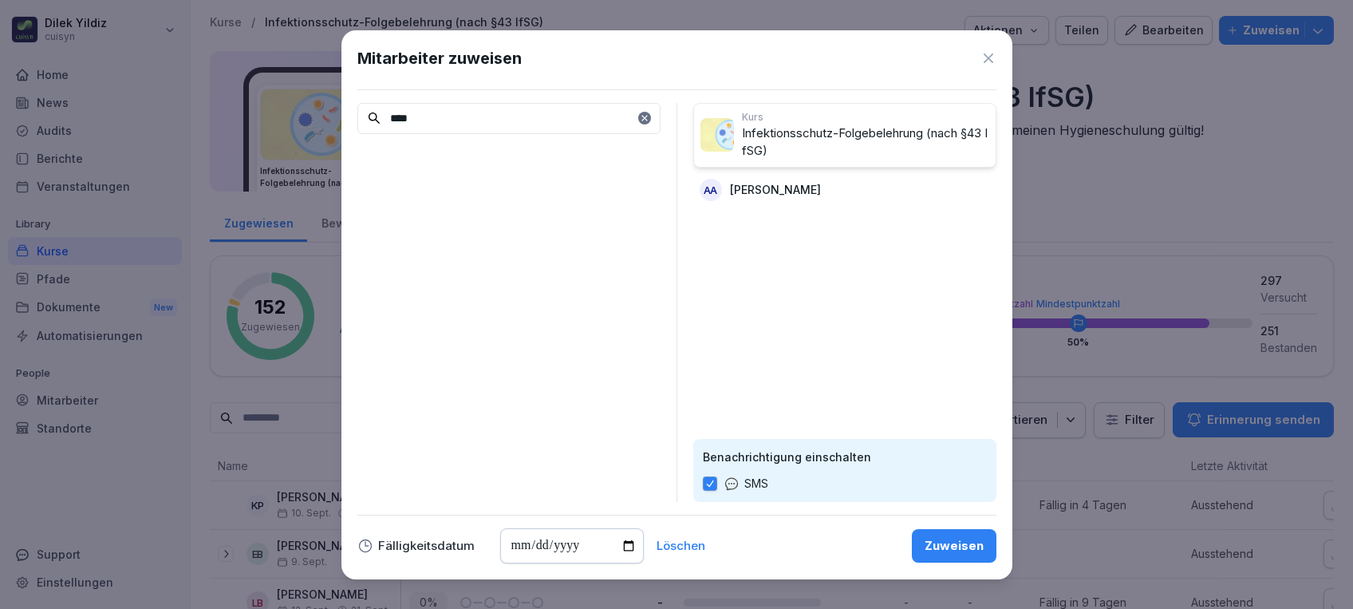
click at [945, 549] on div "Zuweisen" at bounding box center [953, 546] width 59 height 18
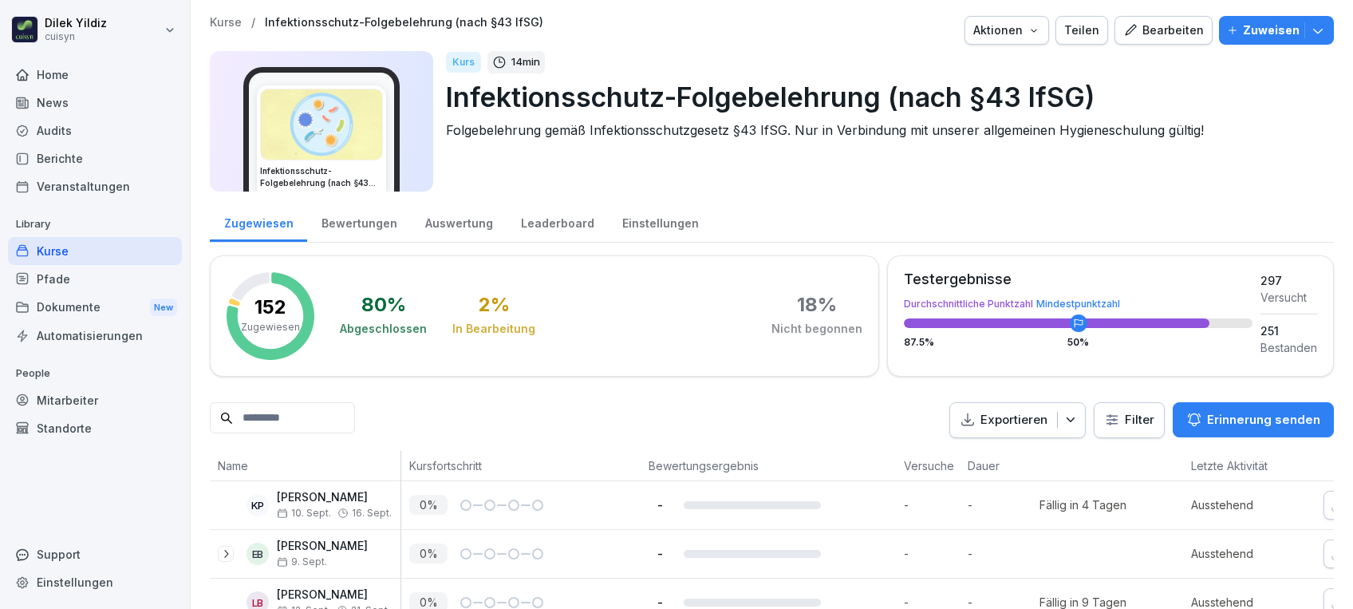
click at [1251, 22] on p "Zuweisen" at bounding box center [1271, 31] width 57 height 18
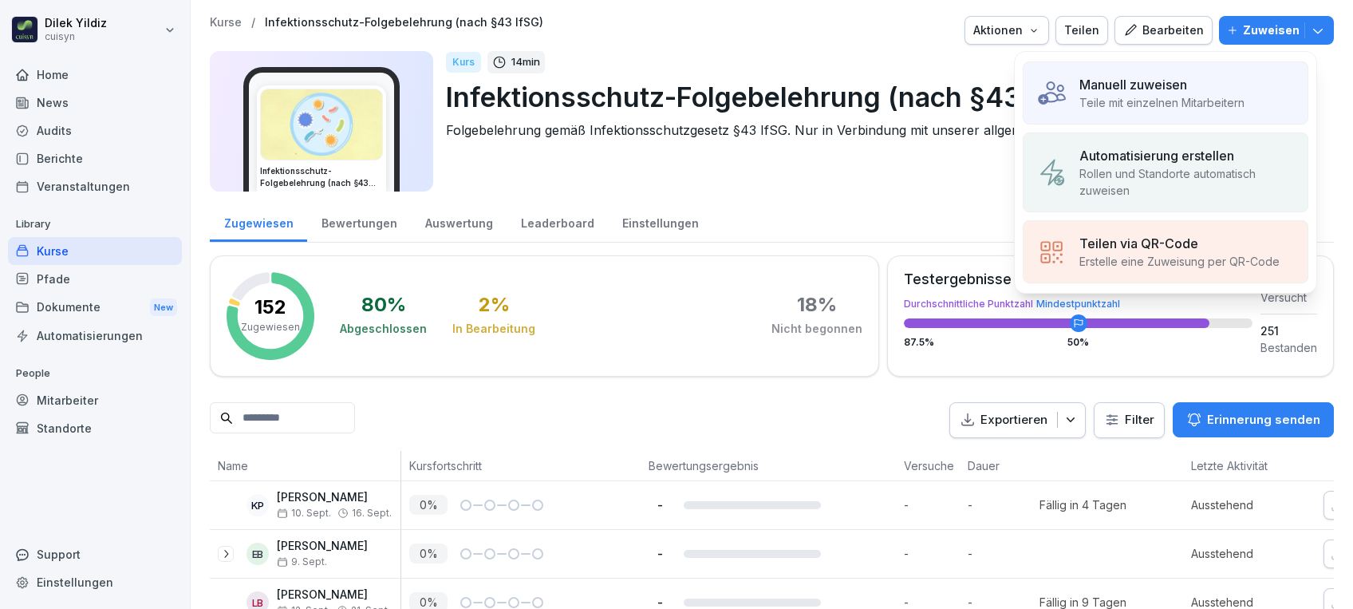
click at [1185, 97] on p "Teile mit einzelnen Mitarbeitern" at bounding box center [1161, 102] width 165 height 17
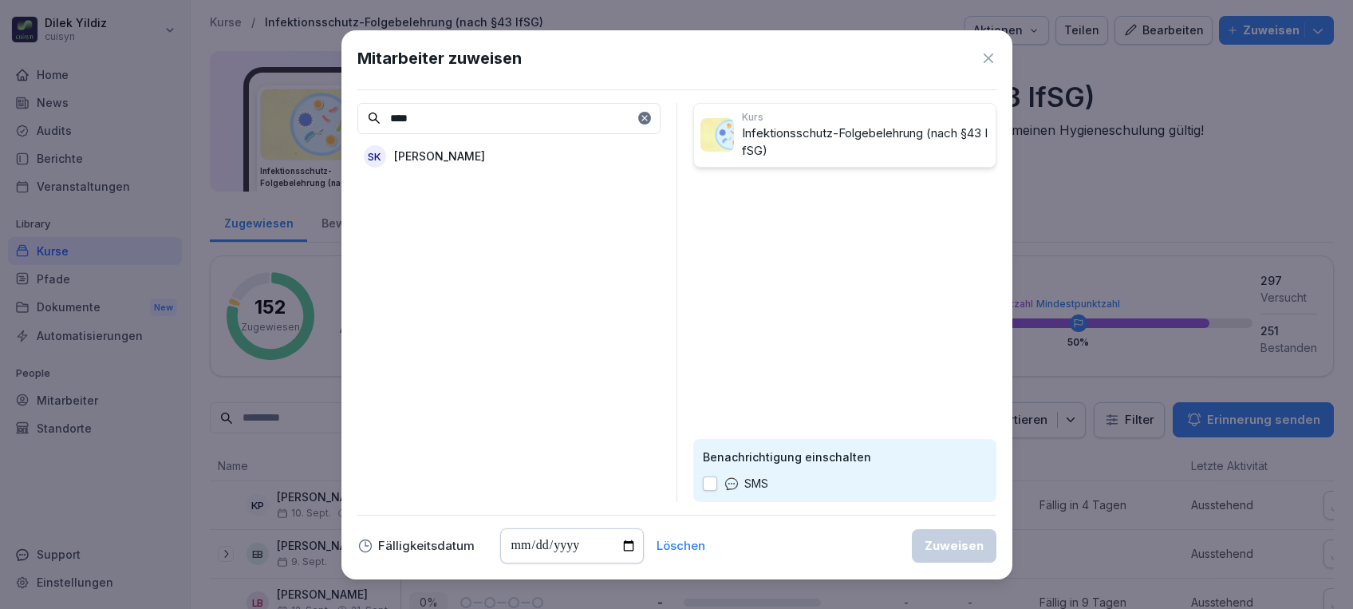
type input "****"
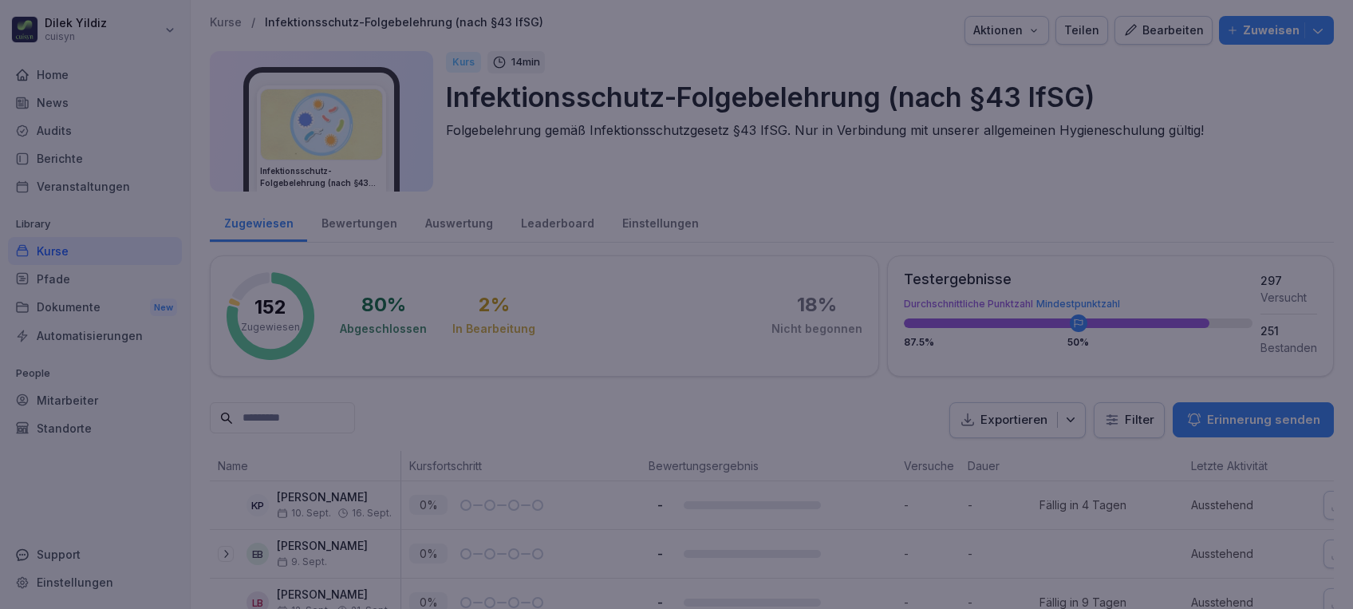
click at [1075, 177] on div at bounding box center [676, 304] width 1353 height 609
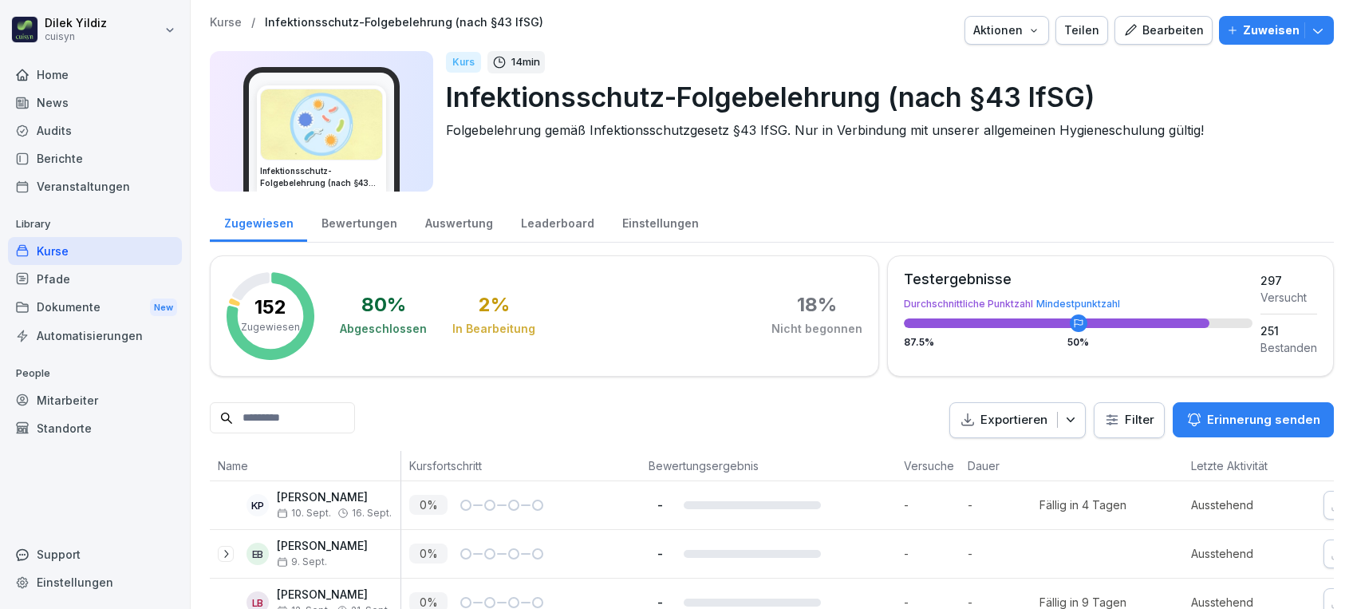
click at [71, 395] on div "Mitarbeiter" at bounding box center [95, 400] width 174 height 28
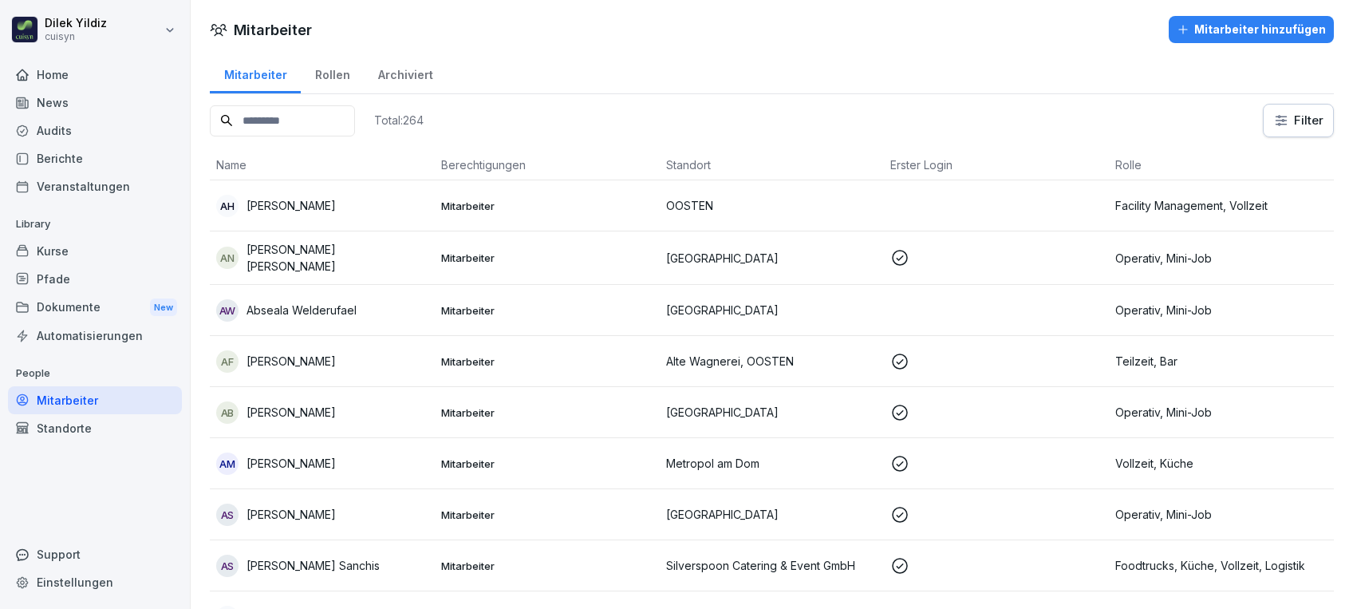
click at [341, 117] on input at bounding box center [282, 120] width 145 height 31
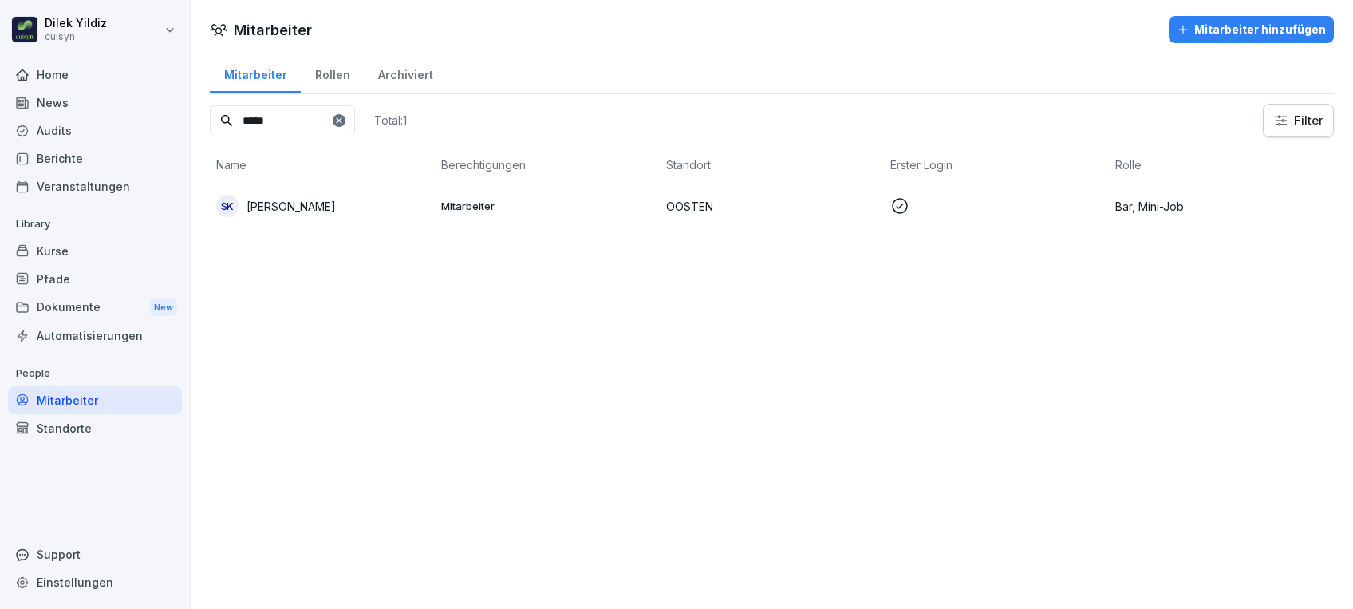
type input "*****"
click at [459, 211] on p "Mitarbeiter" at bounding box center [547, 206] width 212 height 14
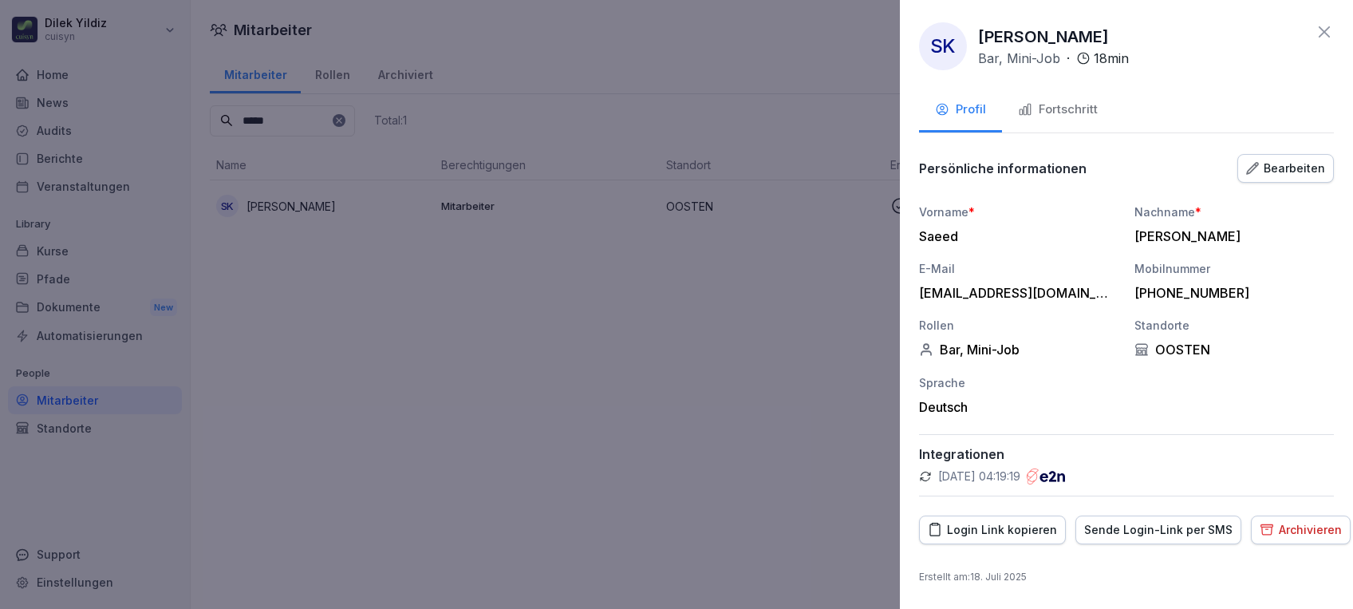
click at [1080, 115] on div "Fortschritt" at bounding box center [1058, 110] width 80 height 18
